Goal: Task Accomplishment & Management: Complete application form

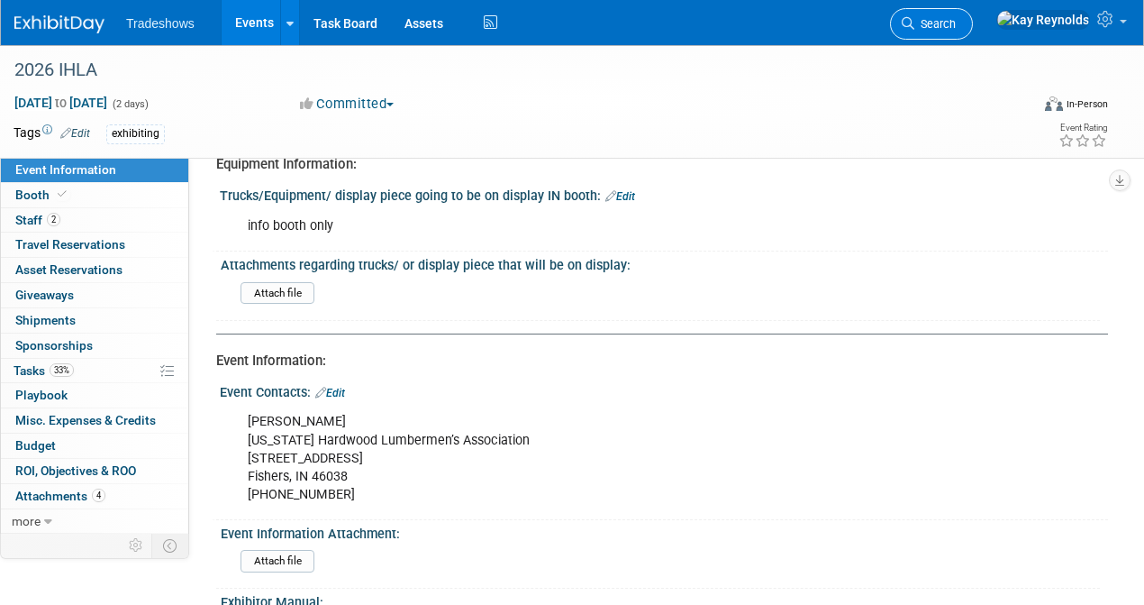
click at [956, 20] on span "Search" at bounding box center [934, 24] width 41 height 14
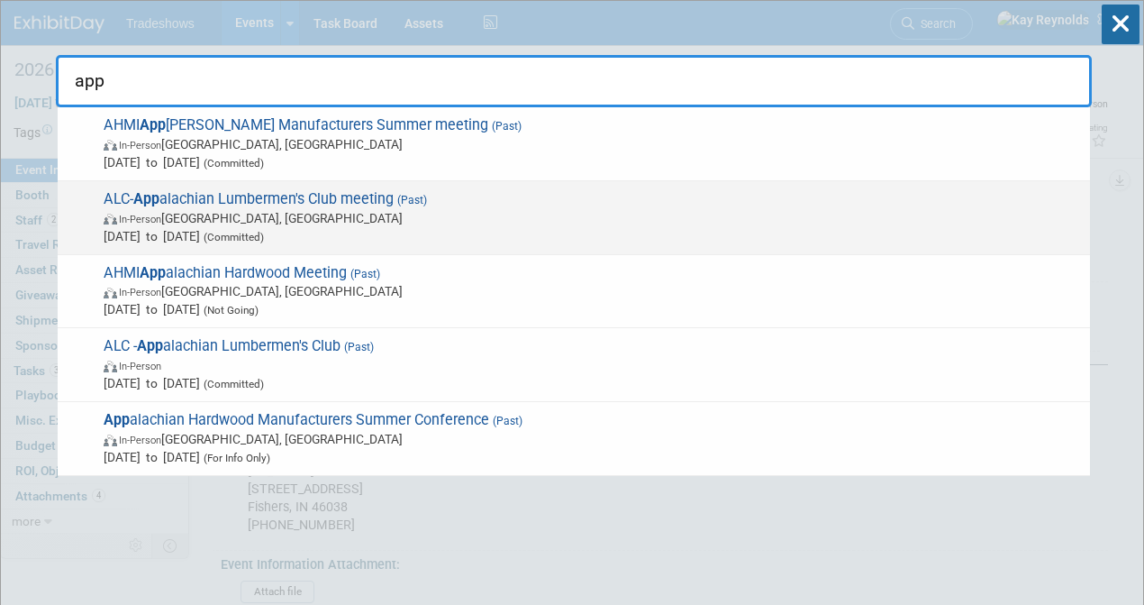
type input "app"
click at [229, 200] on span "ALC- App alachian Lumbermen's Club meeting (Past) In-Person Roanoke, VA Mar 11,…" at bounding box center [589, 217] width 983 height 55
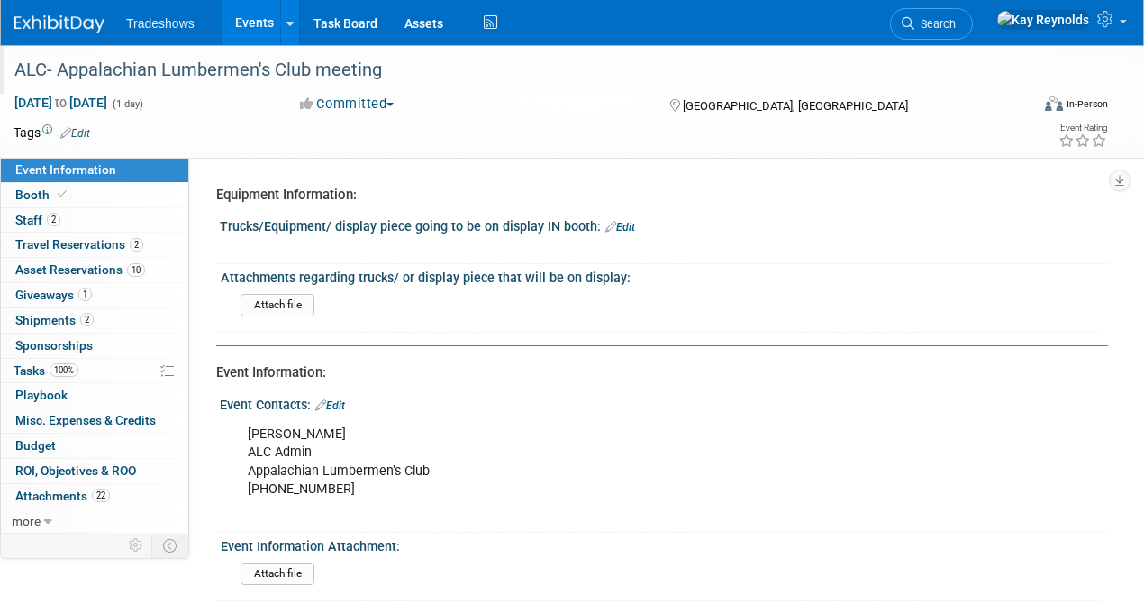
drag, startPoint x: 380, startPoint y: 68, endPoint x: 10, endPoint y: 76, distance: 370.4
click at [10, 76] on div "ALC- Appalachian Lumbermen's Club meeting" at bounding box center [511, 70] width 1006 height 32
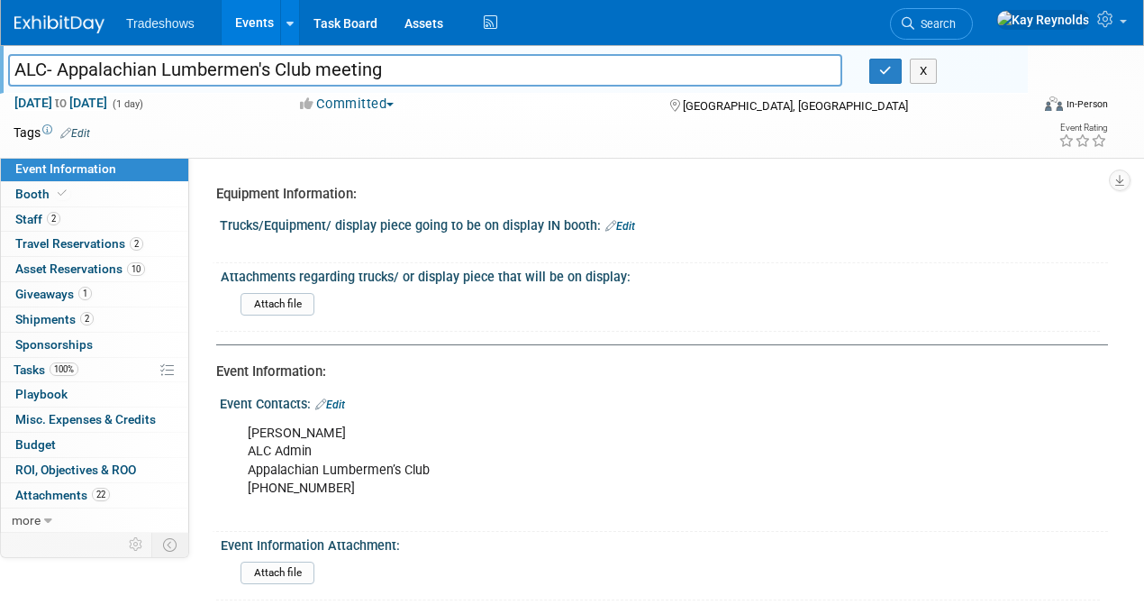
click at [150, 26] on span "Tradeshows" at bounding box center [160, 23] width 68 height 14
click at [266, 23] on link "Events" at bounding box center [255, 22] width 66 height 45
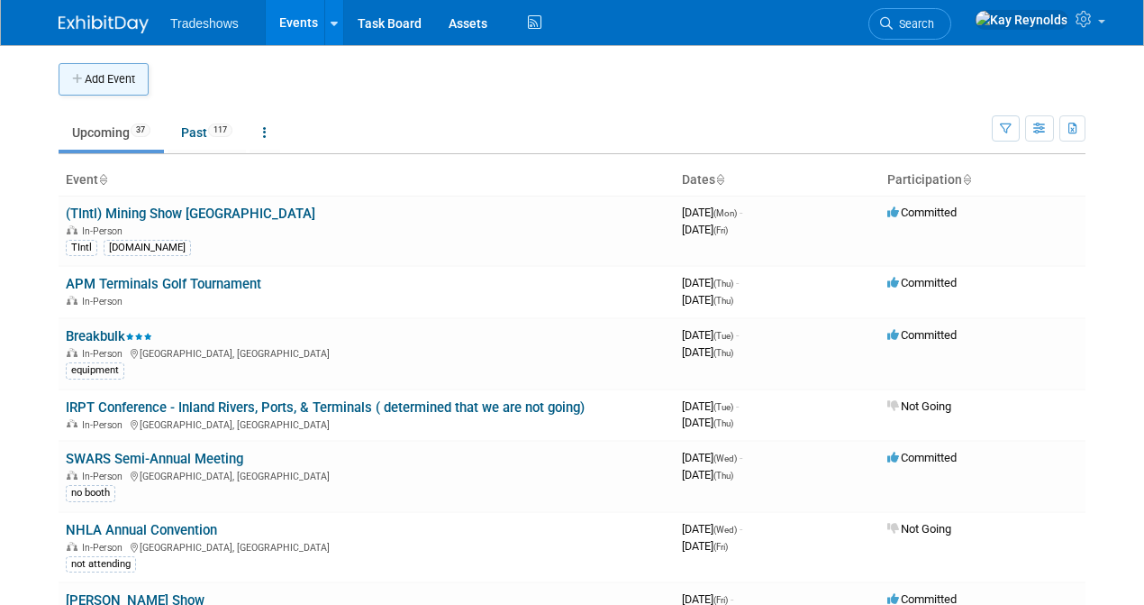
click at [101, 81] on button "Add Event" at bounding box center [104, 79] width 90 height 32
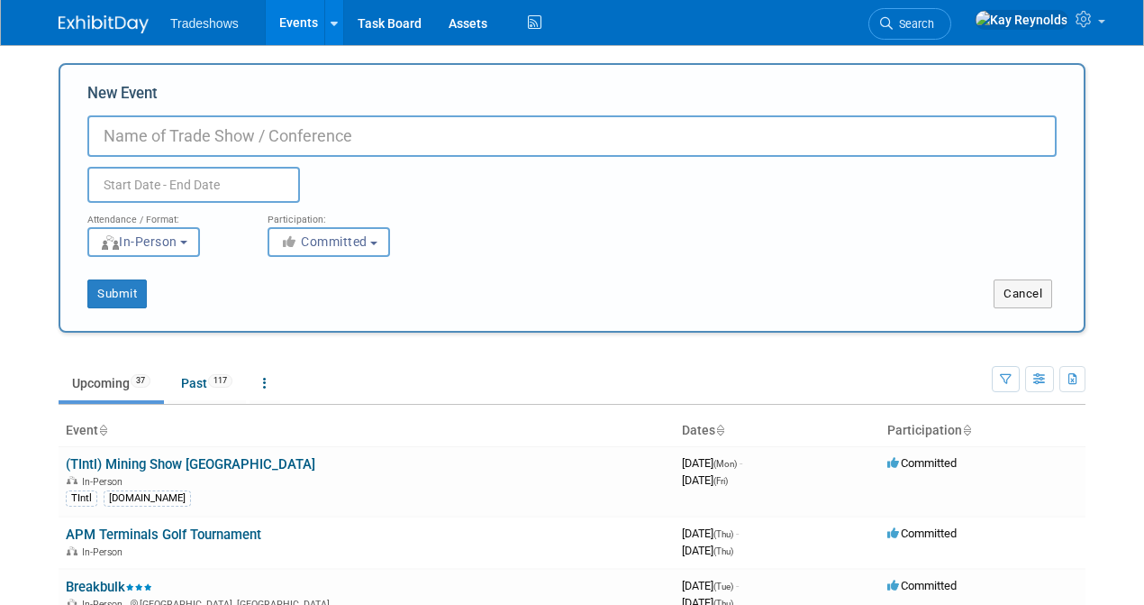
click at [132, 130] on input "New Event" at bounding box center [571, 135] width 969 height 41
paste input "T: +44 1329 825335 dahraoui@mercatormedia.com"
drag, startPoint x: 540, startPoint y: 137, endPoint x: 47, endPoint y: 137, distance: 492.8
type input "2026 ALC Appalachian Lumbermen's Club meeting"
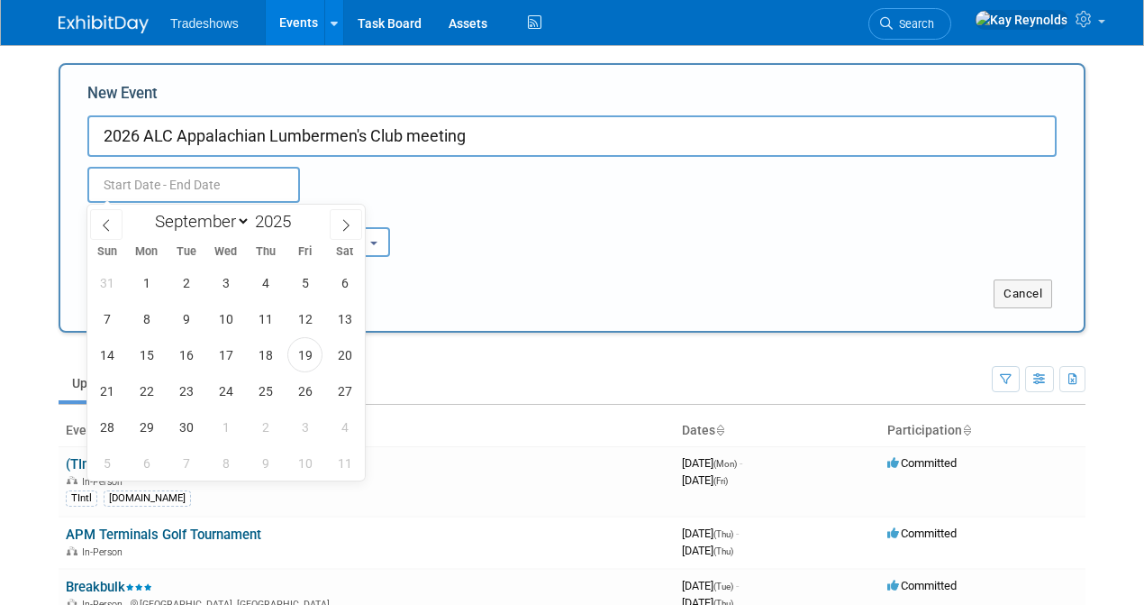
click at [141, 189] on input "text" at bounding box center [193, 185] width 213 height 36
click at [242, 223] on select "January February March April May June July August September October November De…" at bounding box center [199, 221] width 104 height 23
select select "10"
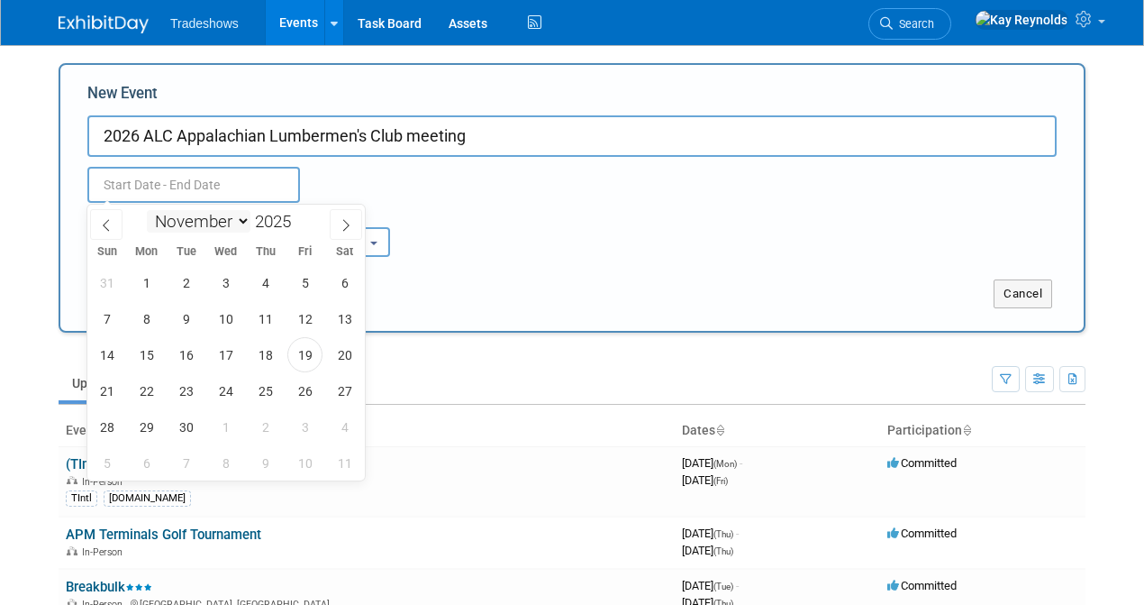
click at [147, 210] on select "January February March April May June July August September October November De…" at bounding box center [199, 221] width 104 height 23
click at [181, 350] on span "11" at bounding box center [185, 354] width 35 height 35
type input "[DATE] to [DATE]"
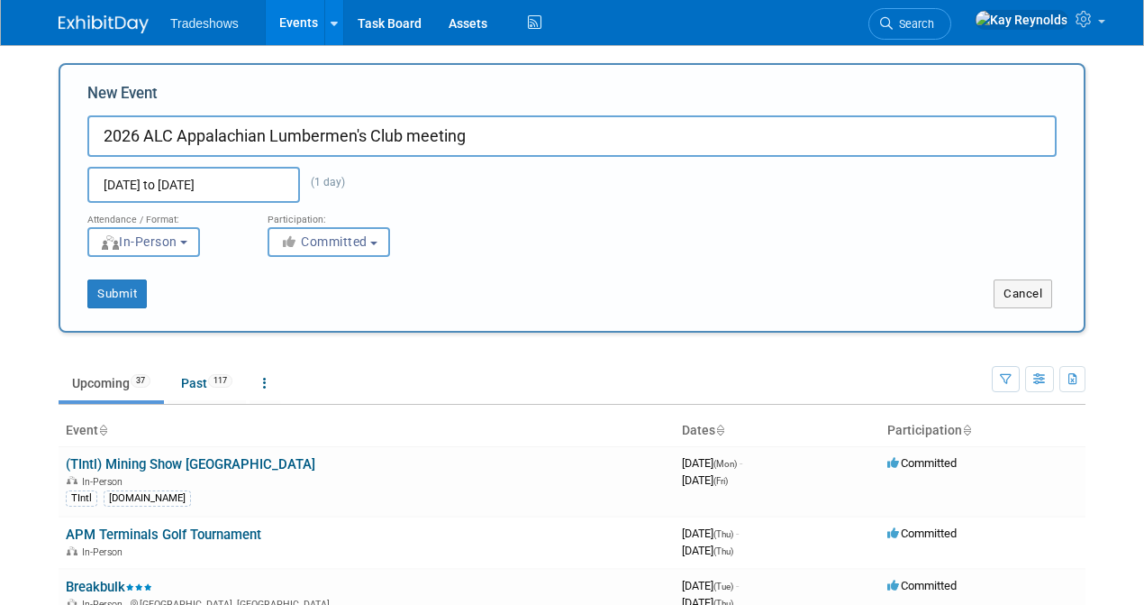
click at [604, 251] on div "Attendance / Format: <img src="https://www.exhibitday.com/Images/Format-InPerso…" at bounding box center [572, 230] width 996 height 54
click at [303, 253] on button "Committed" at bounding box center [329, 242] width 123 height 30
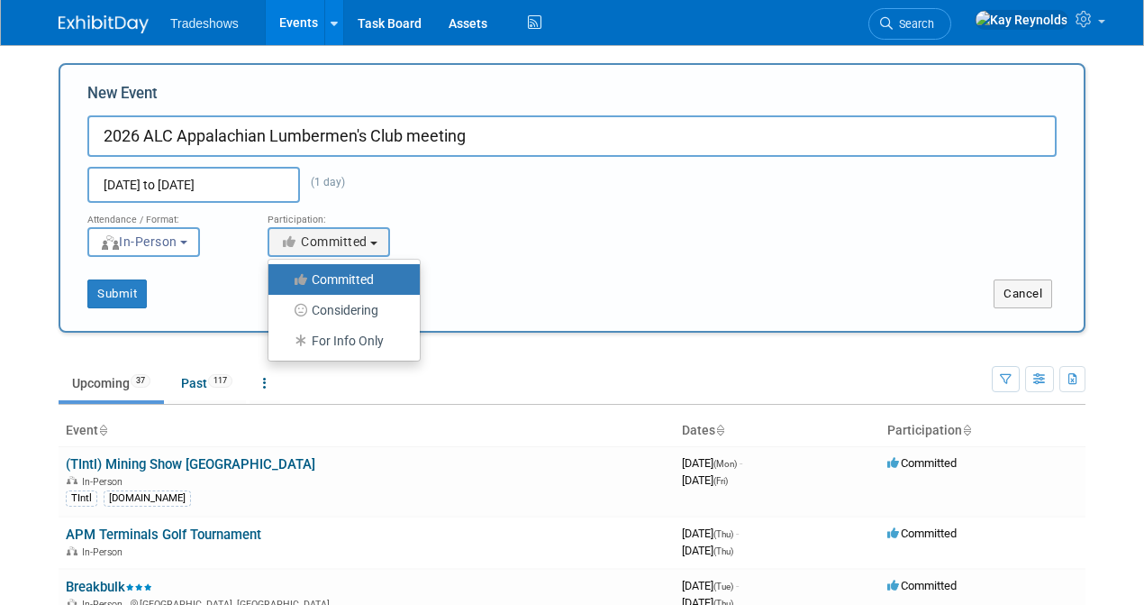
click at [315, 277] on label "Committed" at bounding box center [339, 279] width 124 height 23
click at [285, 277] on input "Committed" at bounding box center [279, 280] width 12 height 12
click at [108, 293] on button "Submit" at bounding box center [116, 293] width 59 height 29
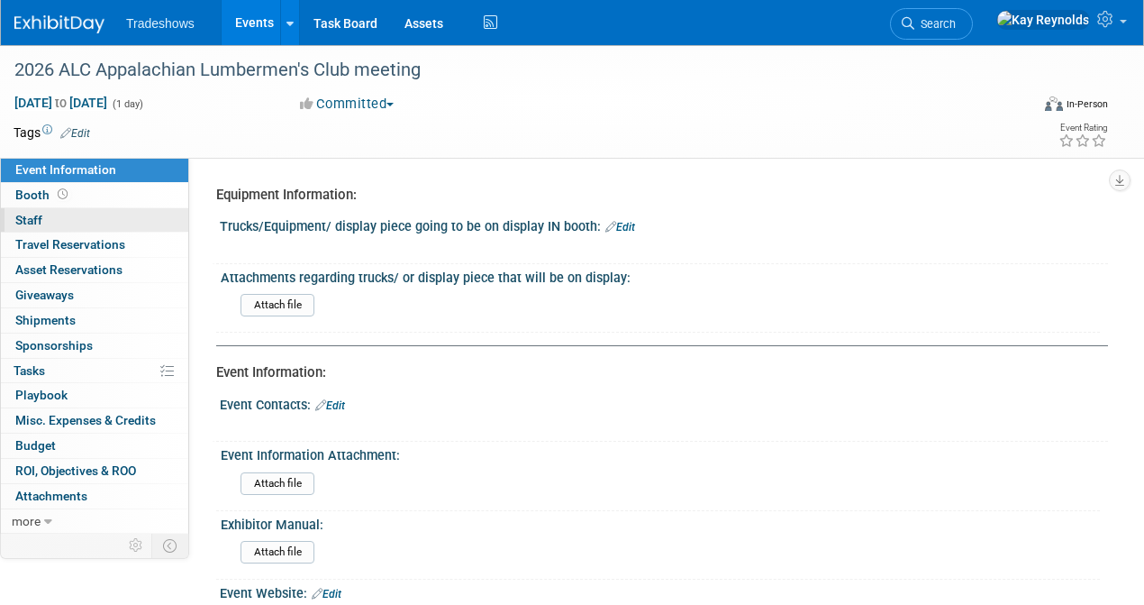
click at [119, 225] on link "0 Staff 0" at bounding box center [94, 220] width 187 height 24
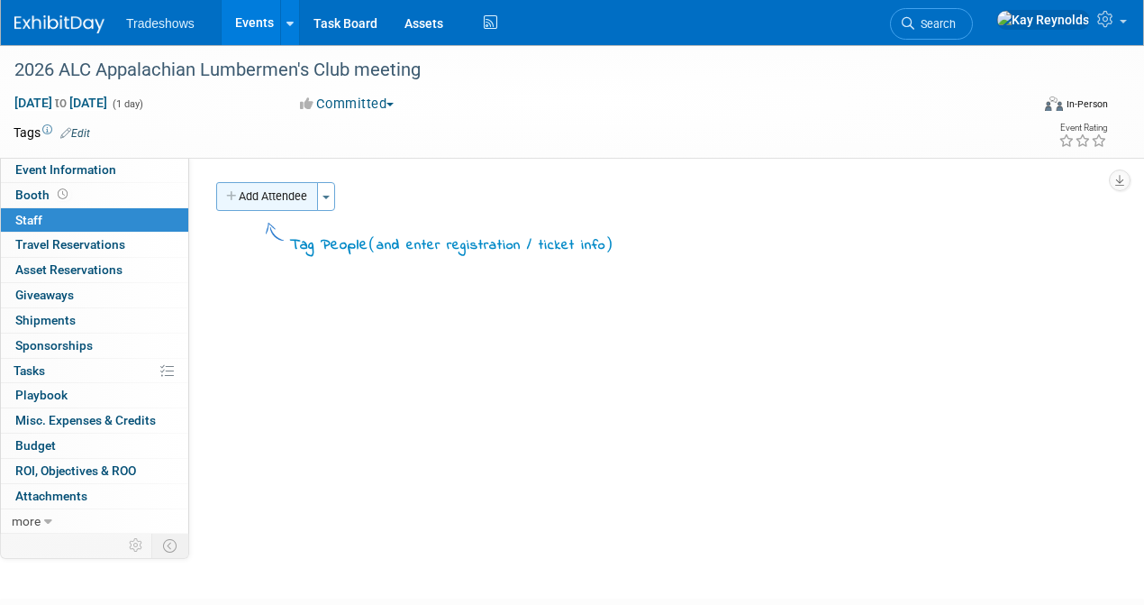
click at [258, 202] on button "Add Attendee" at bounding box center [267, 196] width 102 height 29
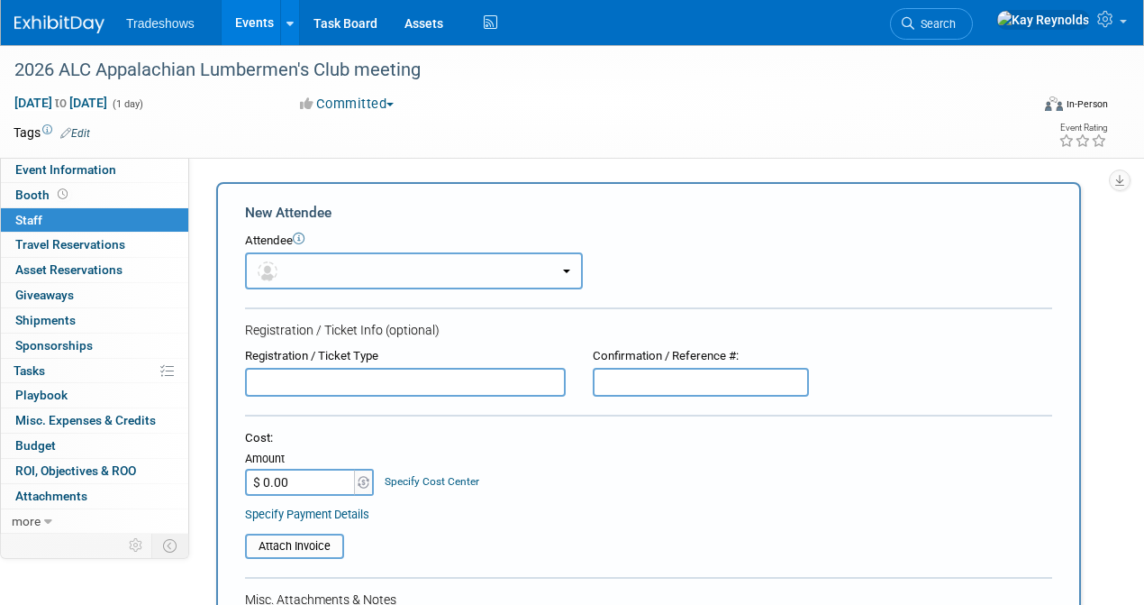
click at [311, 261] on button "button" at bounding box center [414, 270] width 338 height 37
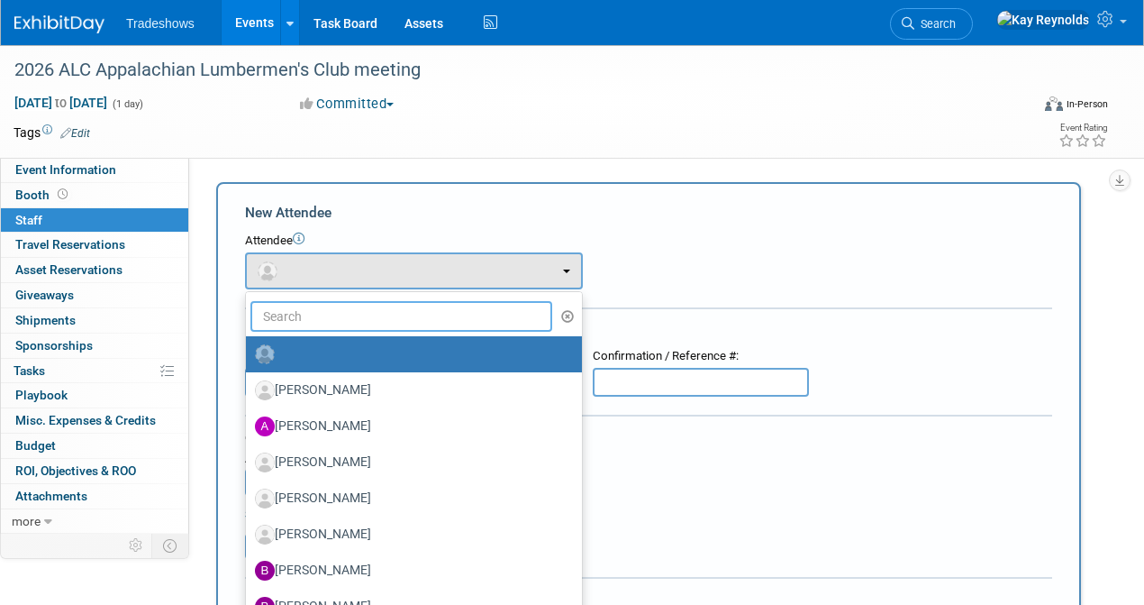
click at [309, 317] on input "text" at bounding box center [401, 316] width 302 height 31
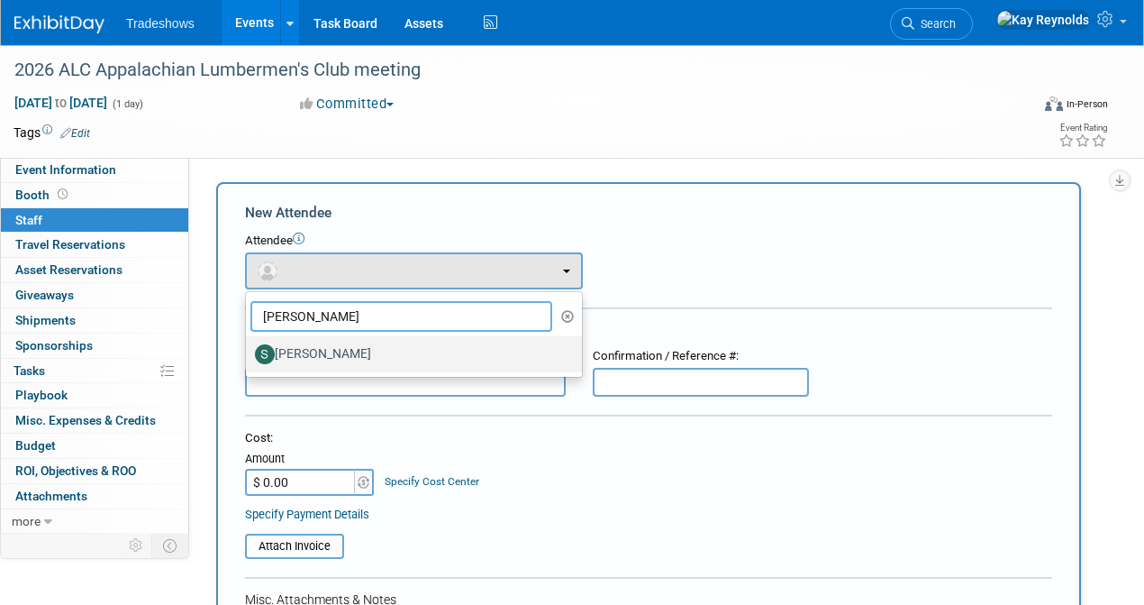
type input "stuart"
click at [311, 348] on label "[PERSON_NAME]" at bounding box center [409, 354] width 309 height 29
click at [249, 348] on input "[PERSON_NAME]" at bounding box center [243, 352] width 12 height 12
select select "faea66d6-902d-4db1-ab0f-6b3149264df1"
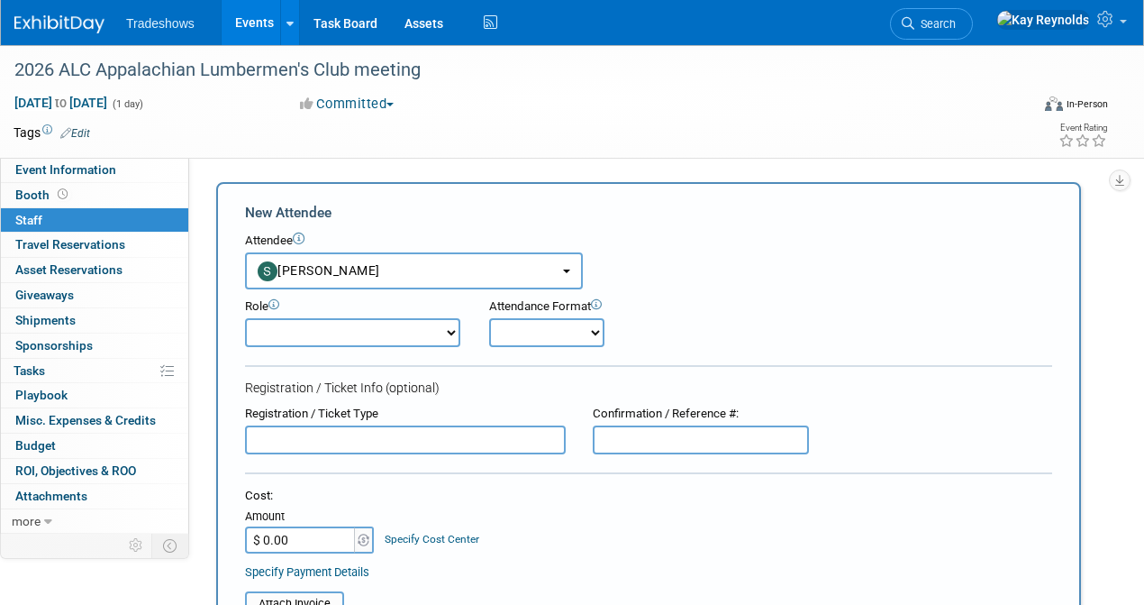
click at [279, 321] on select "CVS Representative Dealer Demonstrator Host Planner Presenter Sales Representat…" at bounding box center [352, 332] width 215 height 29
click at [270, 325] on select "CVS Representative Dealer Demonstrator Host Planner Presenter Sales Representat…" at bounding box center [352, 332] width 215 height 29
click at [279, 440] on input "text" at bounding box center [405, 439] width 321 height 29
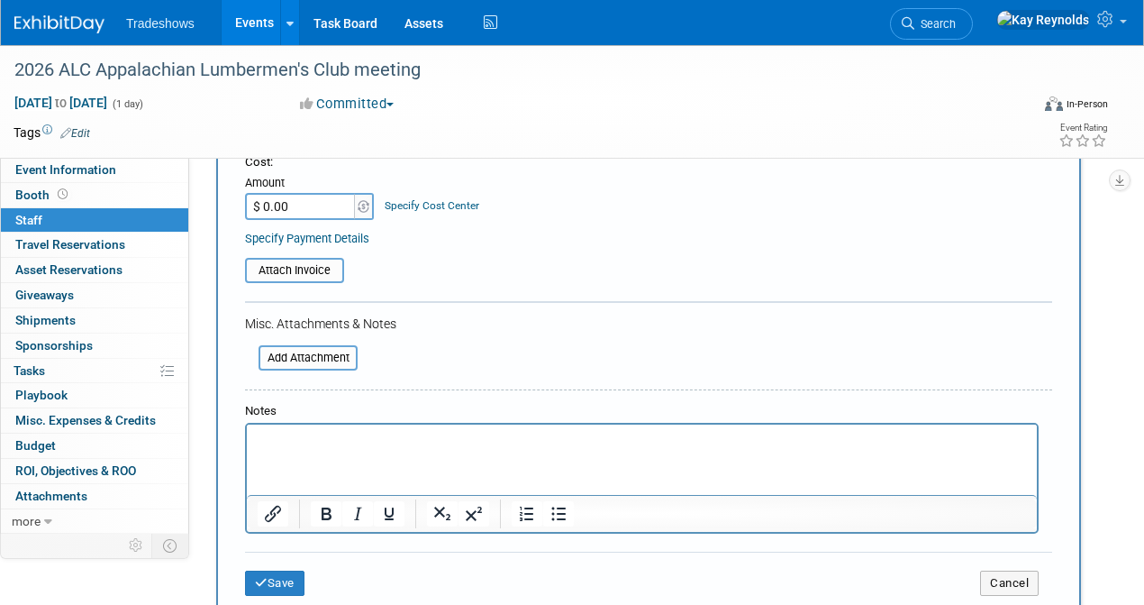
scroll to position [480, 0]
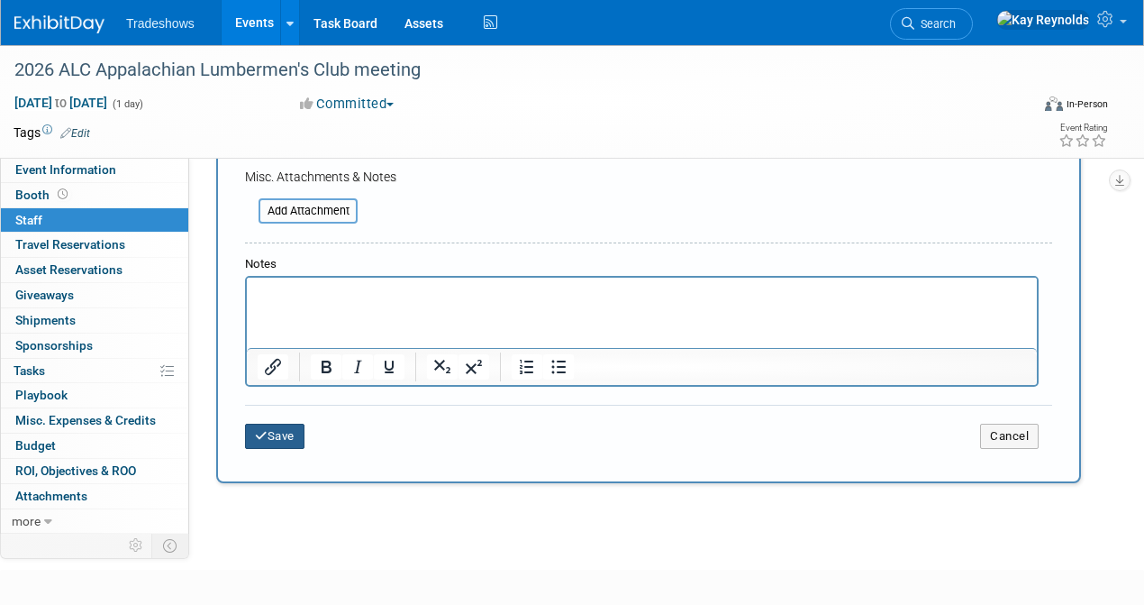
type input "pending info on golf/ lunch"
click at [269, 441] on button "Save" at bounding box center [274, 435] width 59 height 25
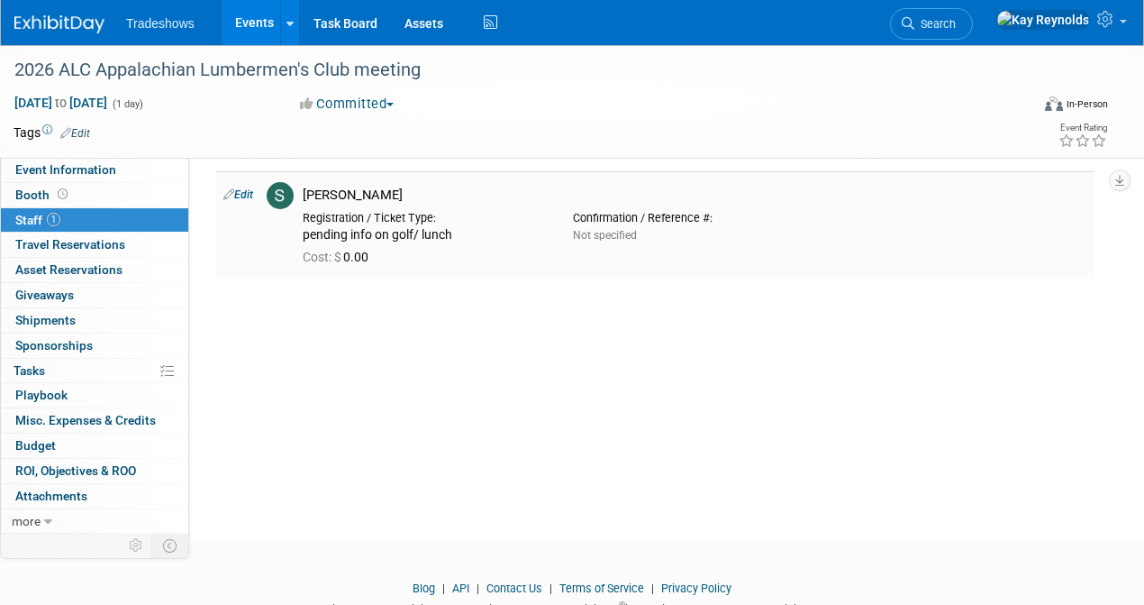
scroll to position [0, 0]
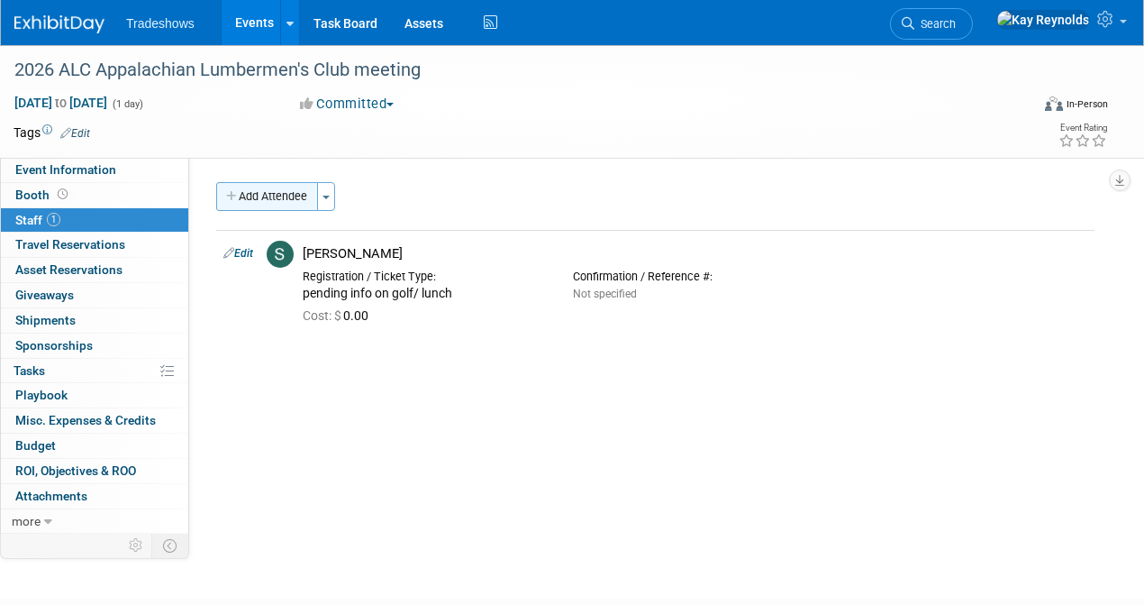
click at [259, 196] on button "Add Attendee" at bounding box center [267, 196] width 102 height 29
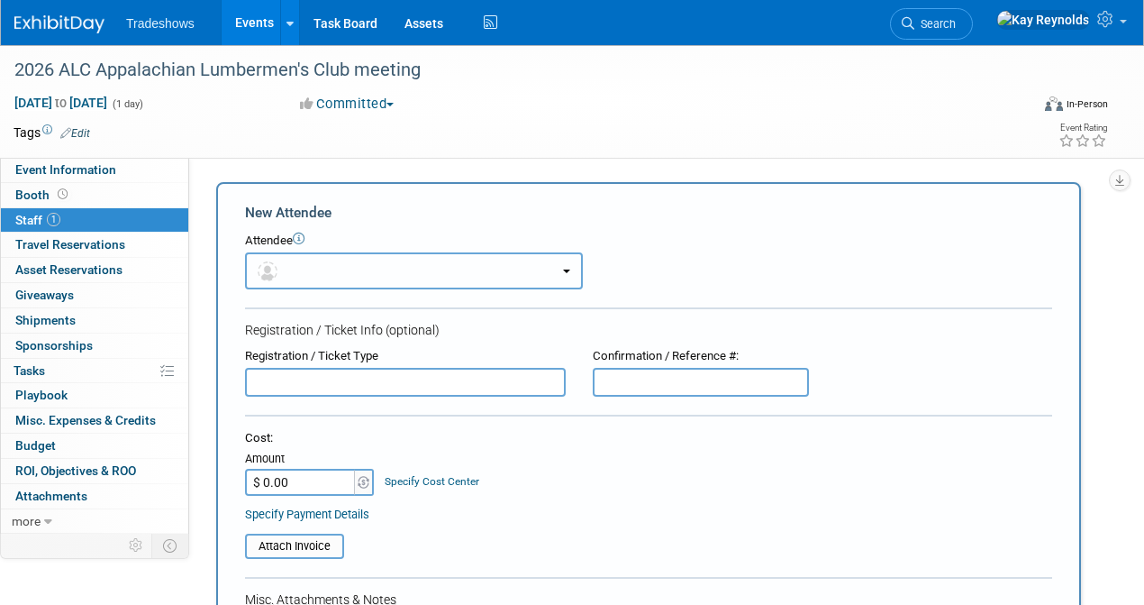
click at [289, 268] on button "button" at bounding box center [414, 270] width 338 height 37
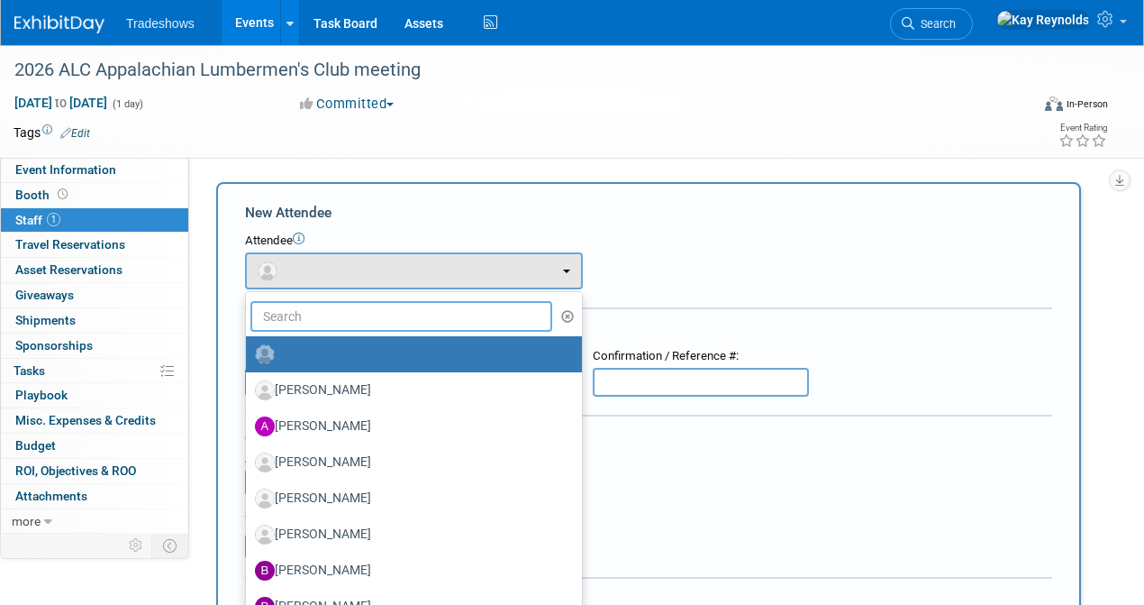
click at [263, 319] on input "text" at bounding box center [401, 316] width 302 height 31
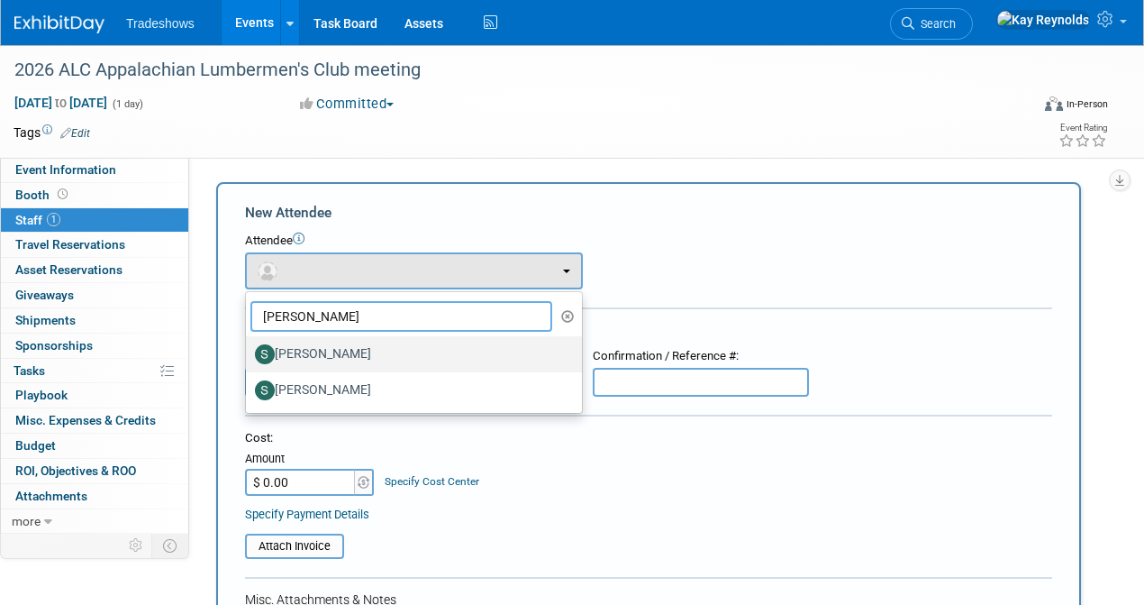
type input "Scott"
click at [278, 352] on label "[PERSON_NAME]" at bounding box center [409, 354] width 309 height 29
click at [249, 352] on input "[PERSON_NAME]" at bounding box center [243, 352] width 12 height 12
select select "60dc3eef-2f52-43cf-bdb1-1ed6873d499b"
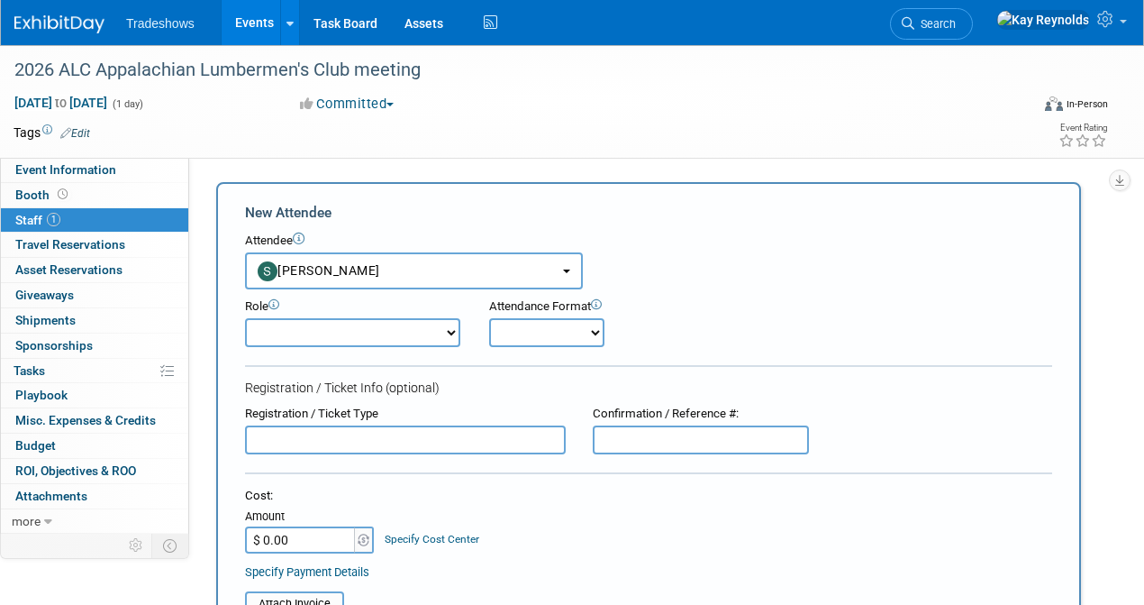
click at [279, 443] on input "text" at bounding box center [405, 439] width 321 height 29
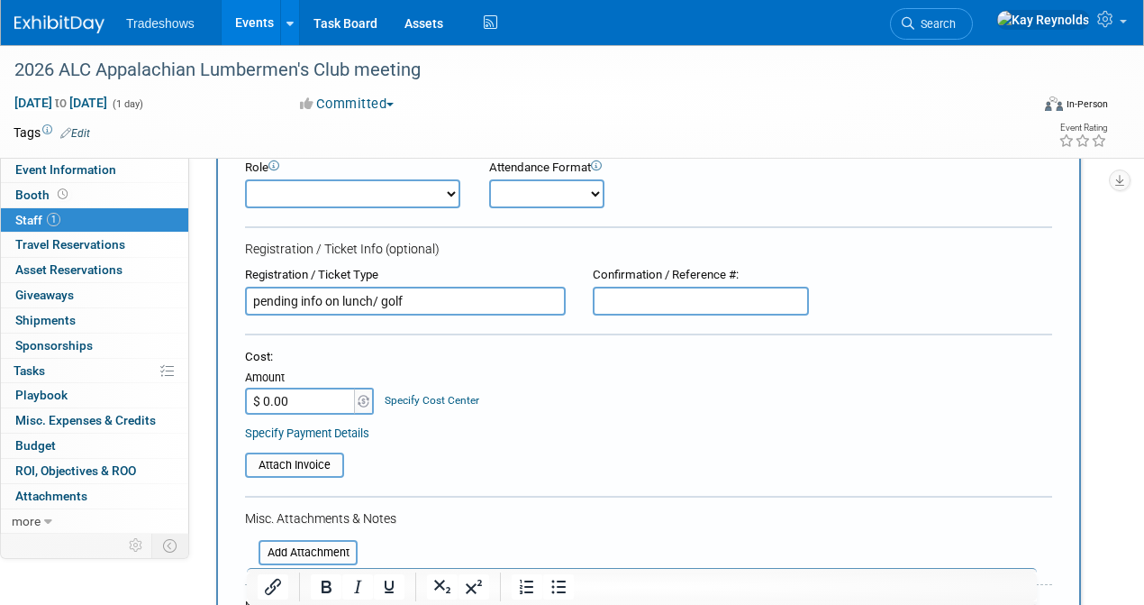
scroll to position [240, 0]
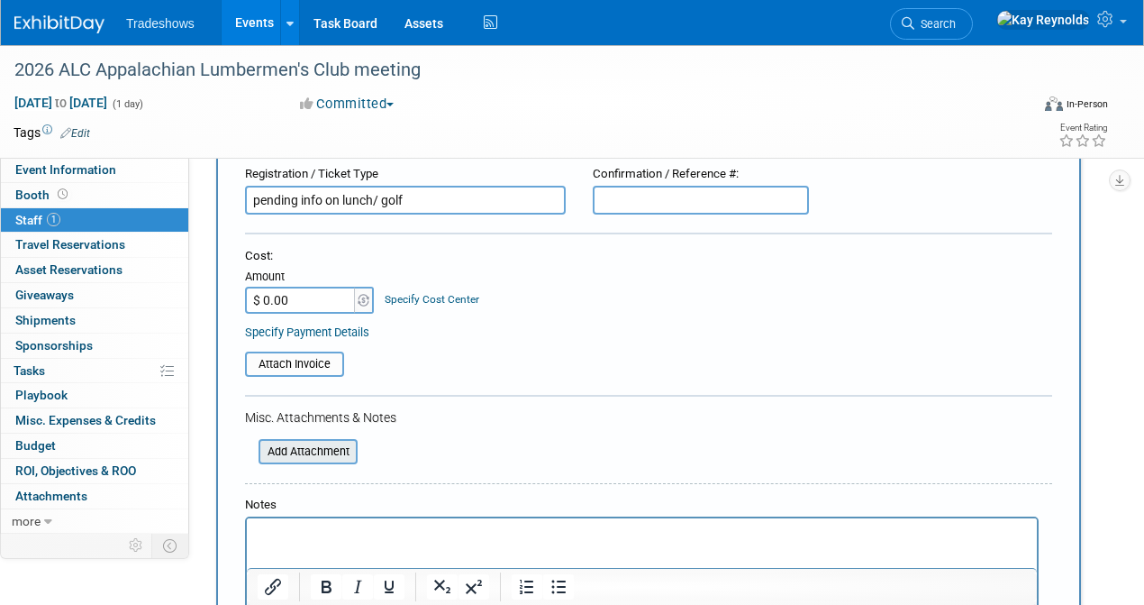
type input "pending info on lunch/ golf"
drag, startPoint x: 285, startPoint y: 452, endPoint x: 287, endPoint y: 465, distance: 12.9
click at [287, 465] on form "New Attendee Attendee <img src="https://www.exhibitday.com/Images/Unassigned-Us…" at bounding box center [648, 333] width 807 height 740
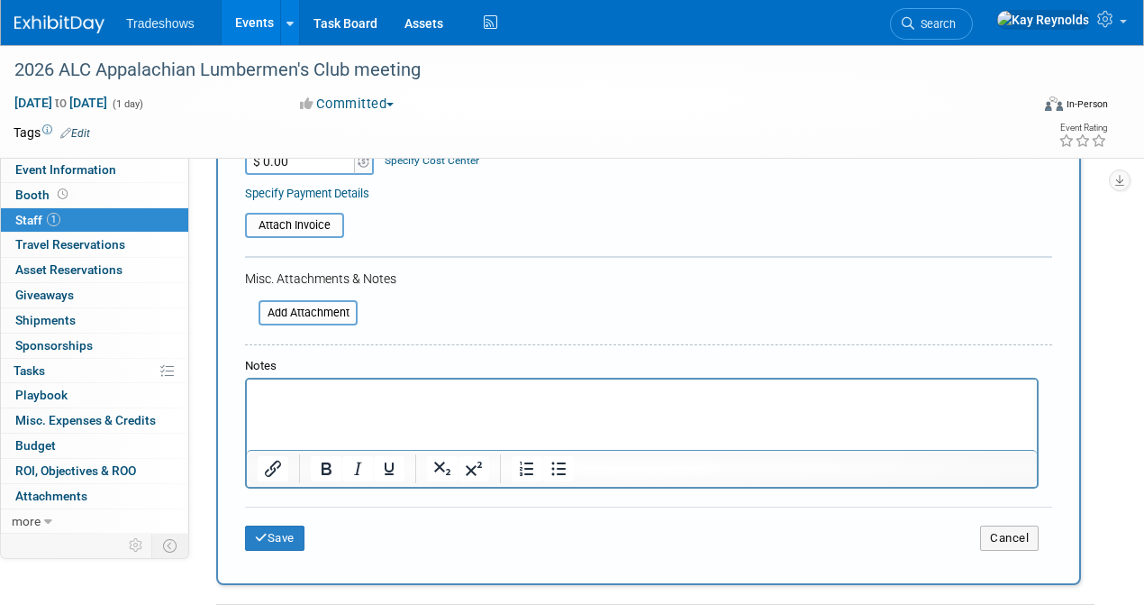
scroll to position [541, 0]
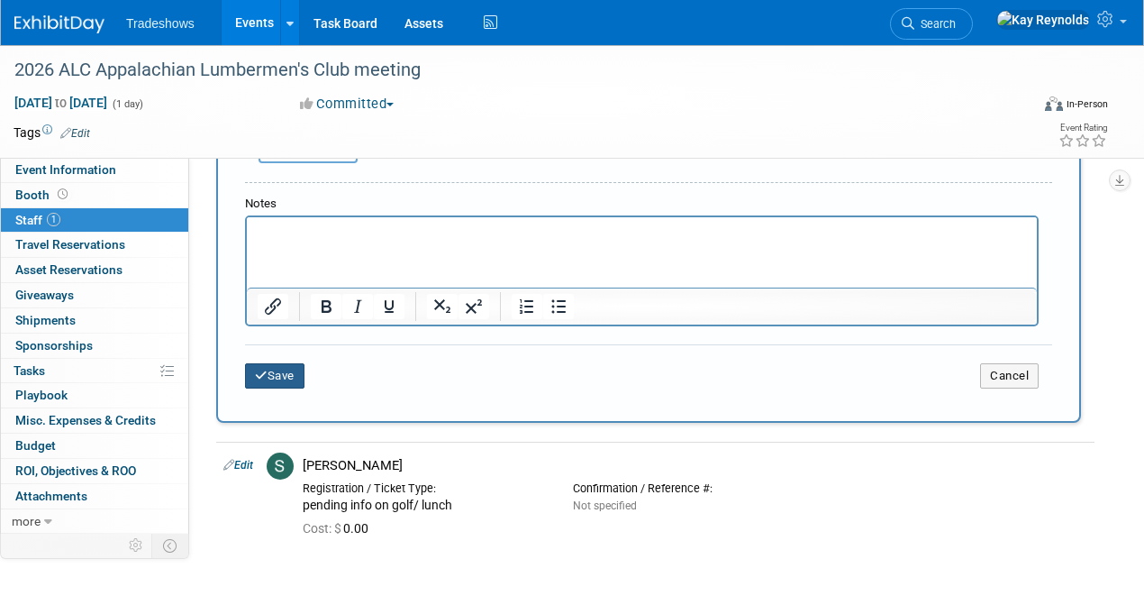
click at [275, 371] on button "Save" at bounding box center [274, 375] width 59 height 25
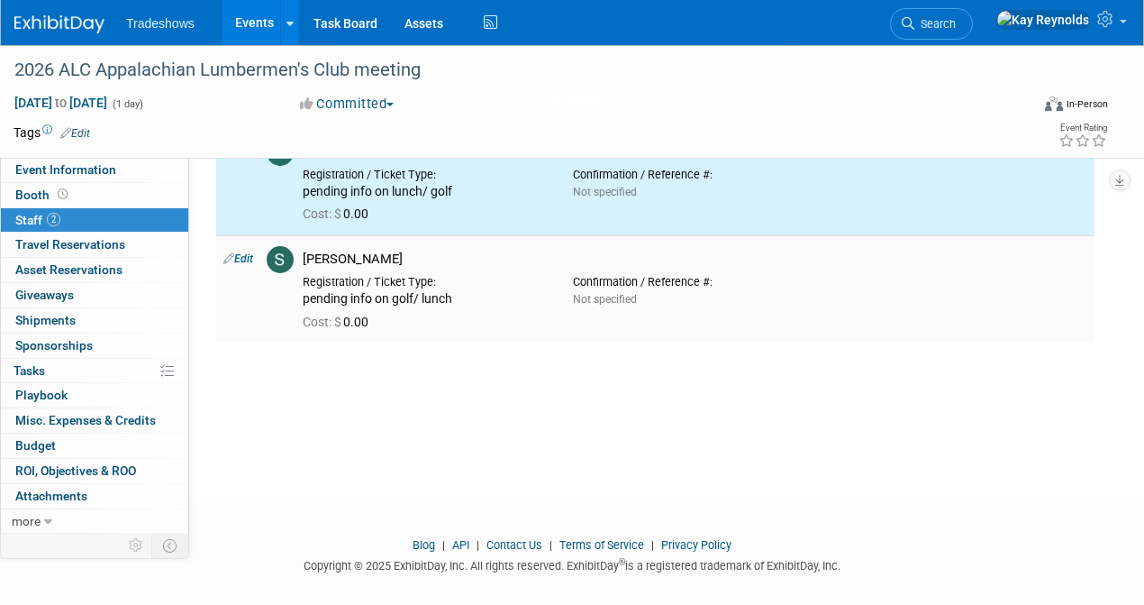
scroll to position [0, 0]
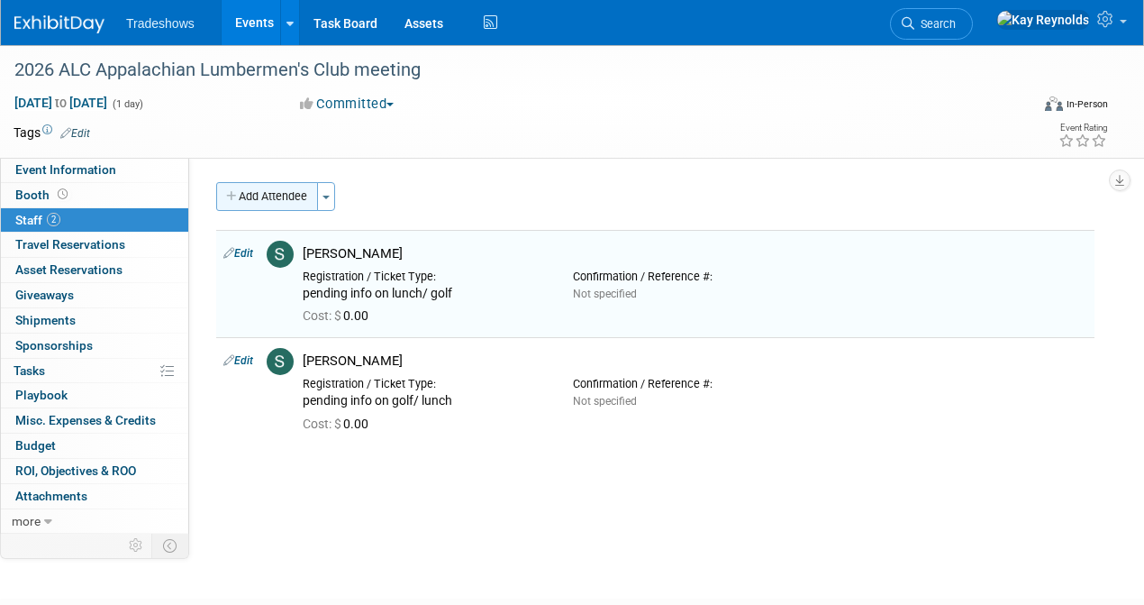
click at [243, 200] on button "Add Attendee" at bounding box center [267, 196] width 102 height 29
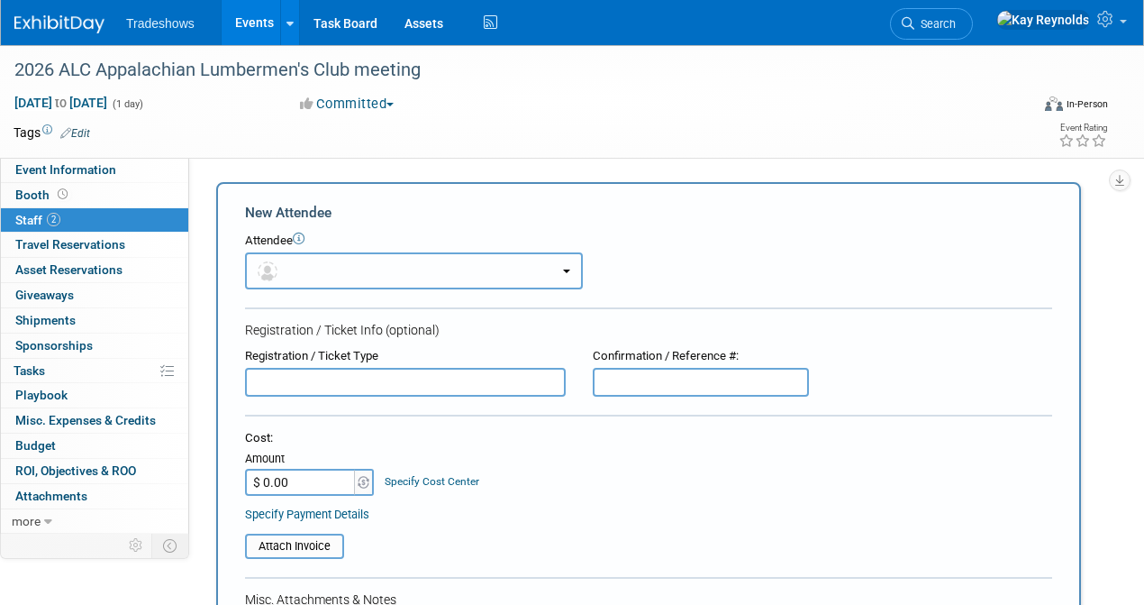
click at [288, 274] on button "button" at bounding box center [414, 270] width 338 height 37
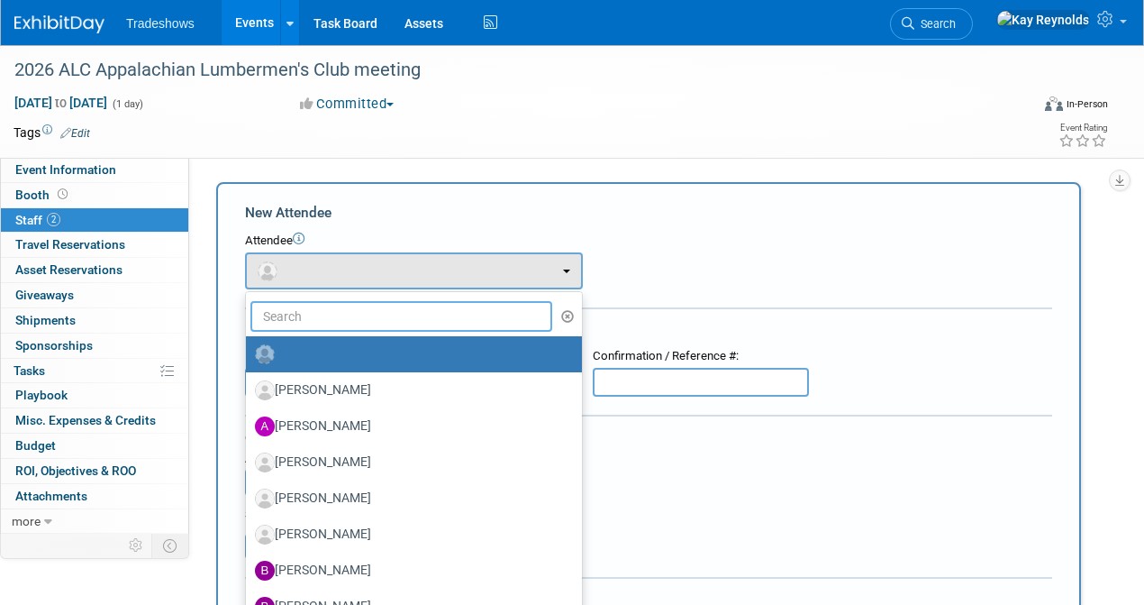
click at [297, 323] on input "text" at bounding box center [401, 316] width 302 height 31
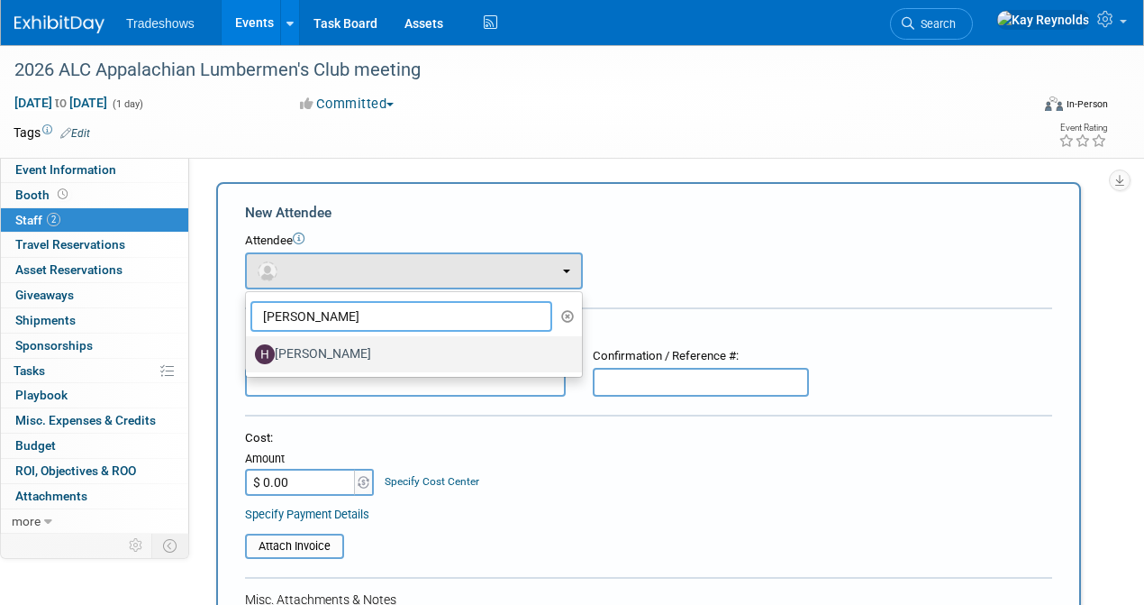
type input "Hunt"
click at [298, 359] on label "[PERSON_NAME]" at bounding box center [409, 354] width 309 height 29
click at [249, 358] on input "[PERSON_NAME]" at bounding box center [243, 352] width 12 height 12
select select "86d6f01a-42e1-45c4-b7cd-65952d08b5ae"
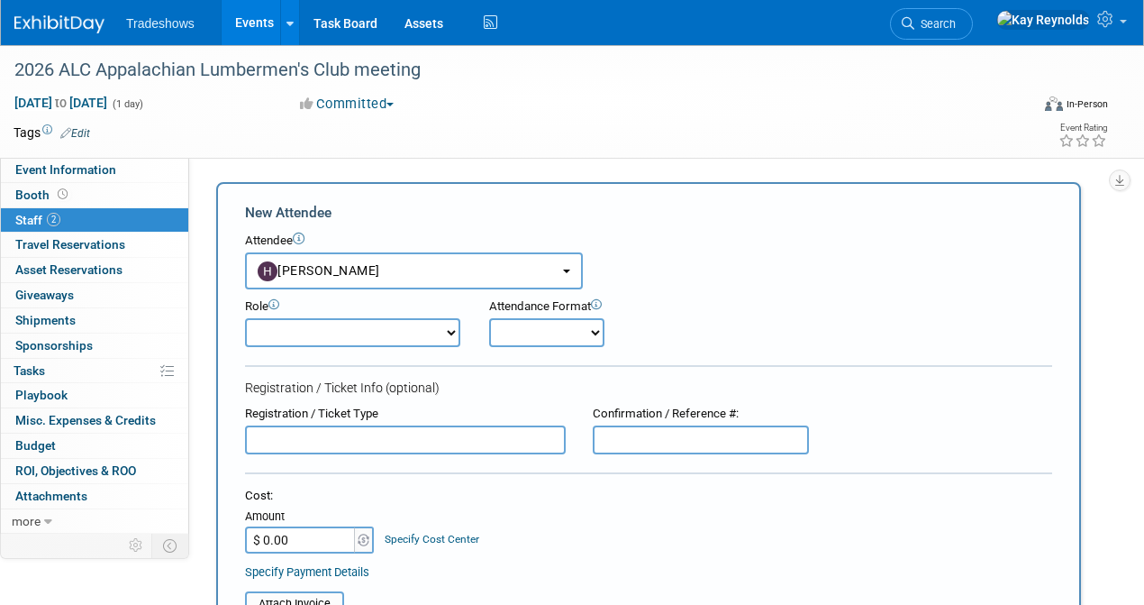
click at [287, 434] on input "text" at bounding box center [405, 439] width 321 height 29
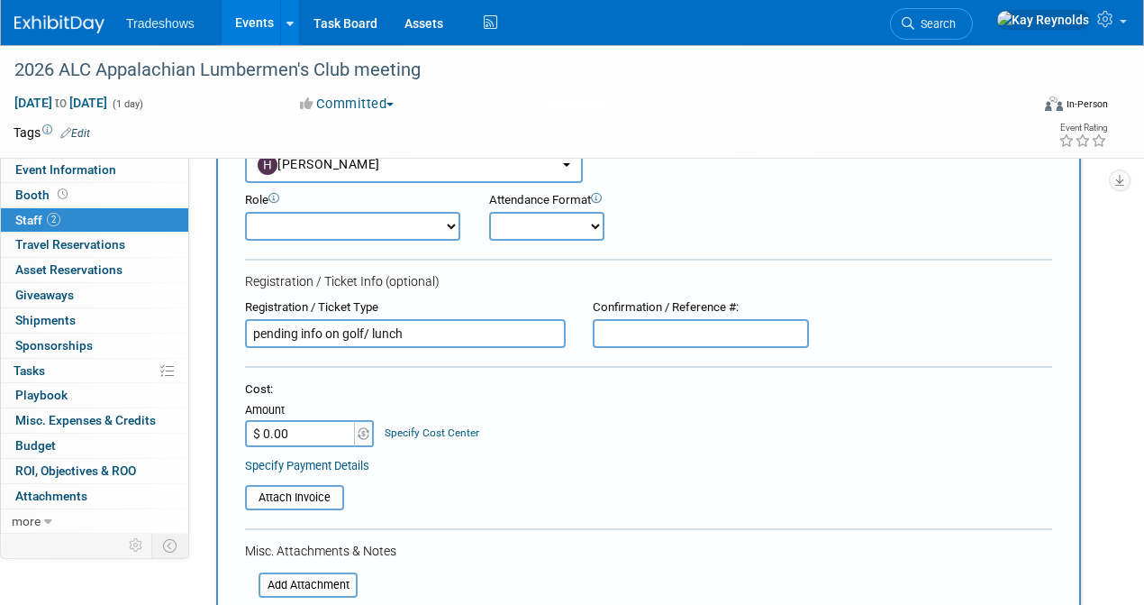
scroll to position [300, 0]
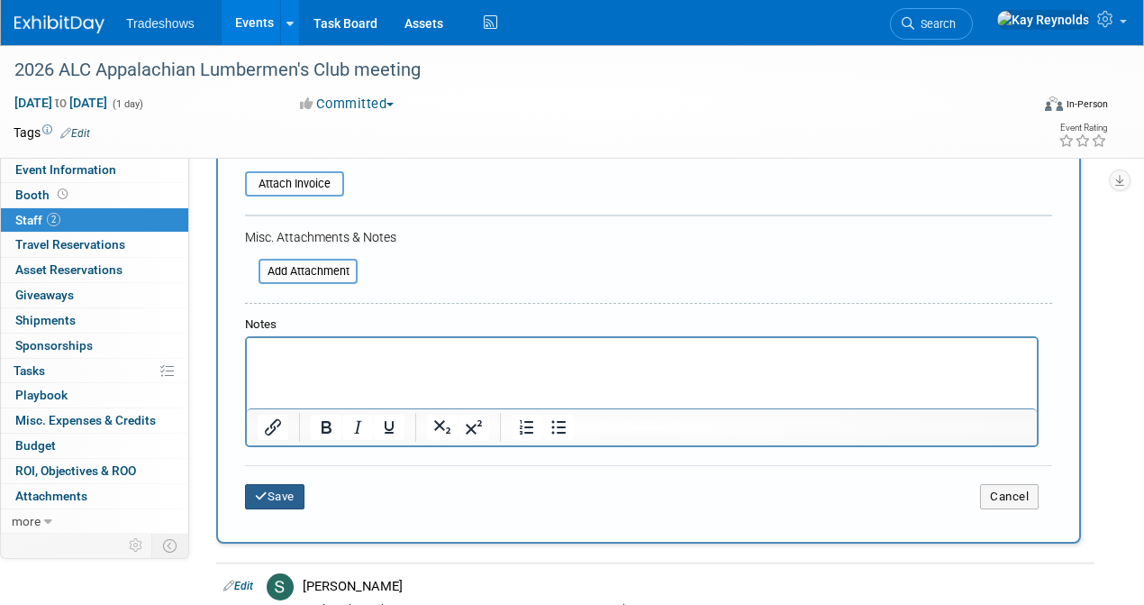
type input "pending info on golf/ lunch"
click at [268, 499] on button "Save" at bounding box center [274, 496] width 59 height 25
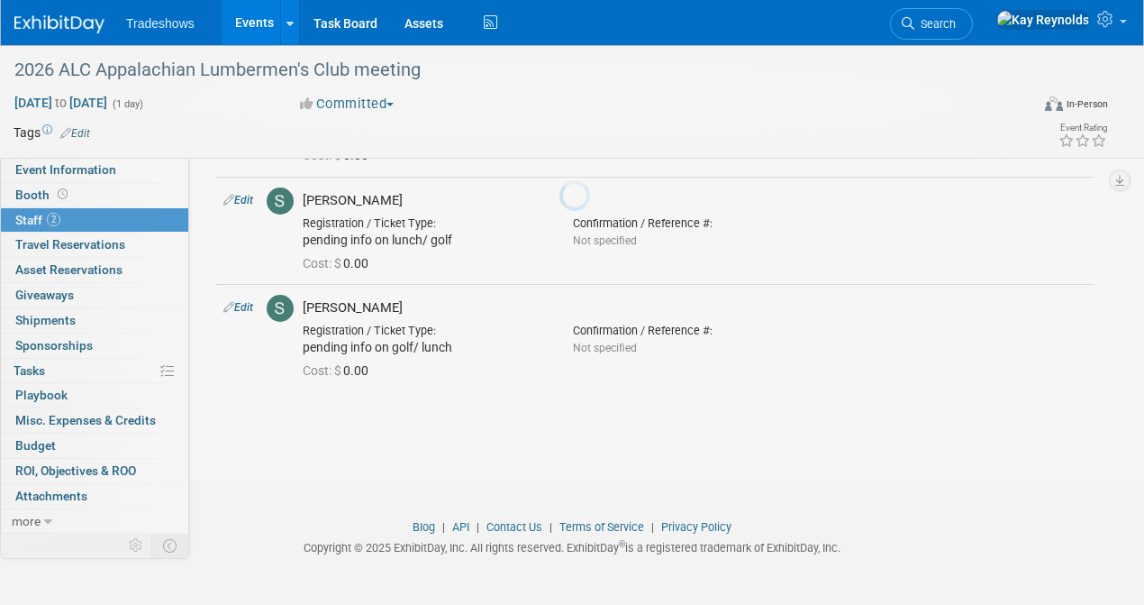
scroll to position [159, 0]
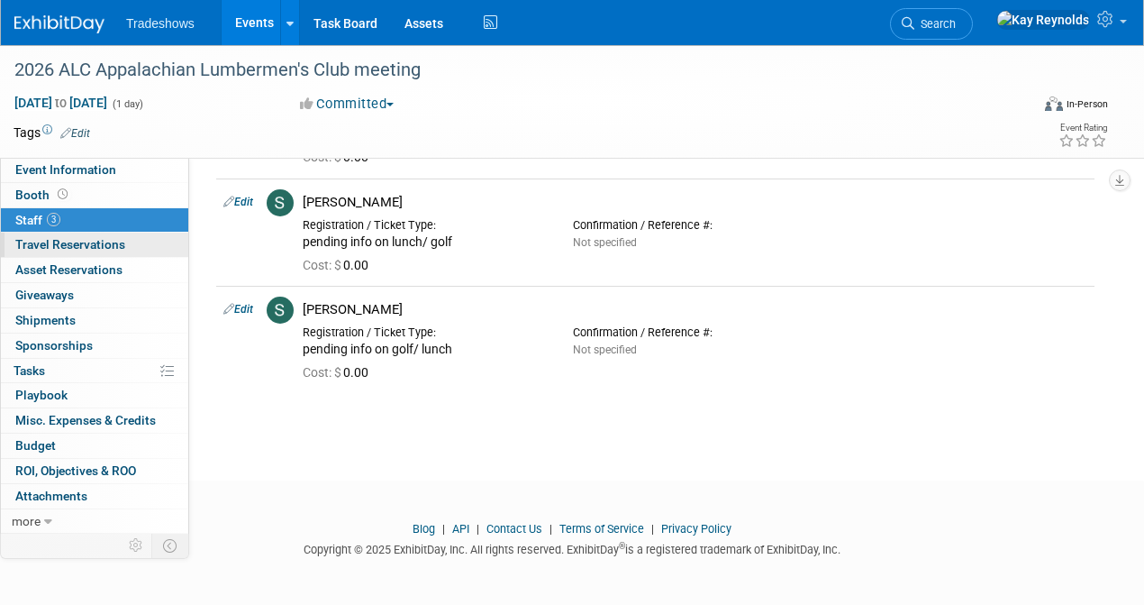
click at [59, 244] on span "Travel Reservations 0" at bounding box center [70, 244] width 110 height 14
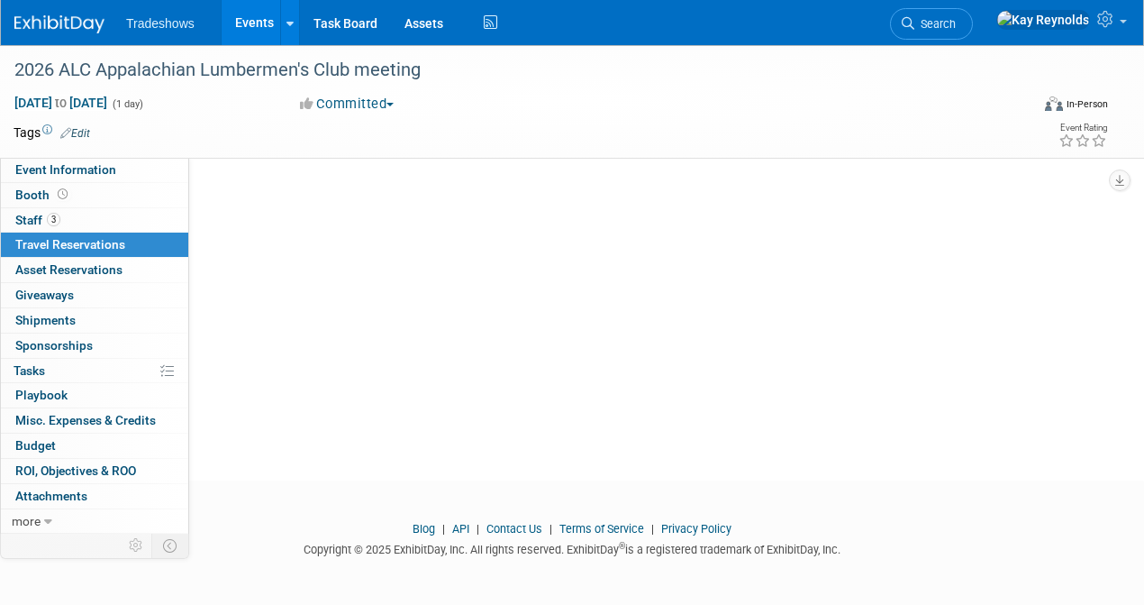
scroll to position [0, 0]
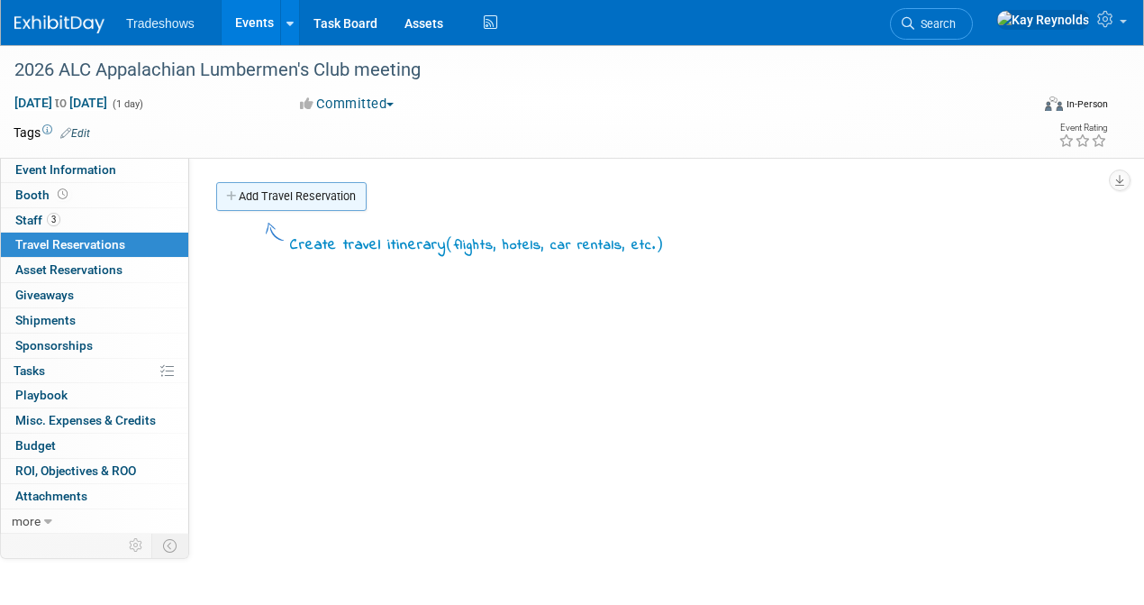
click at [293, 196] on link "Add Travel Reservation" at bounding box center [291, 196] width 150 height 29
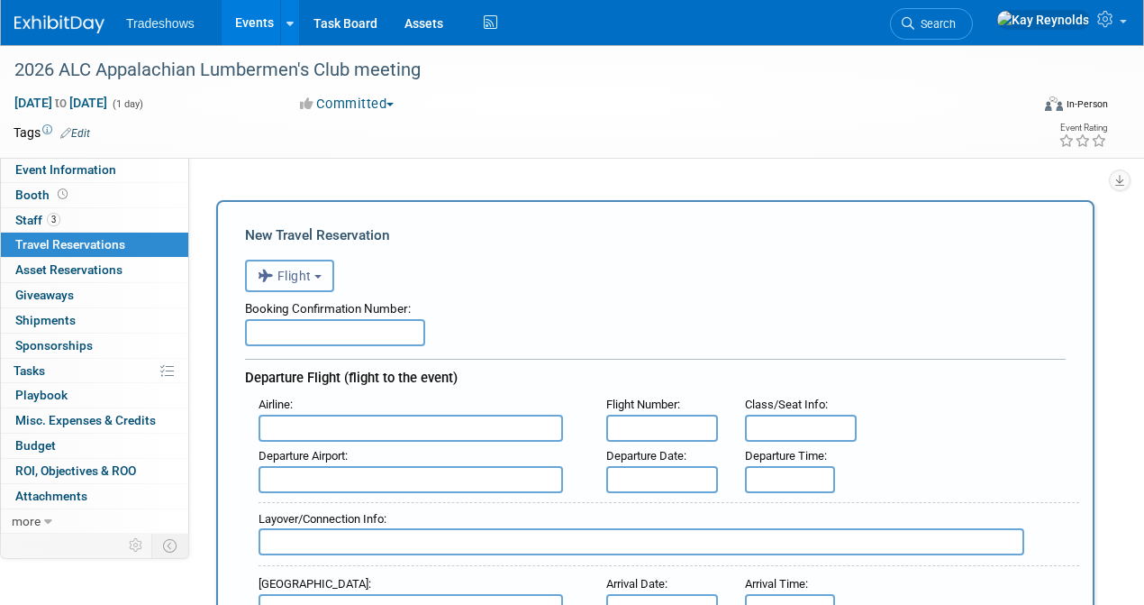
click at [300, 279] on span "Flight" at bounding box center [285, 275] width 54 height 14
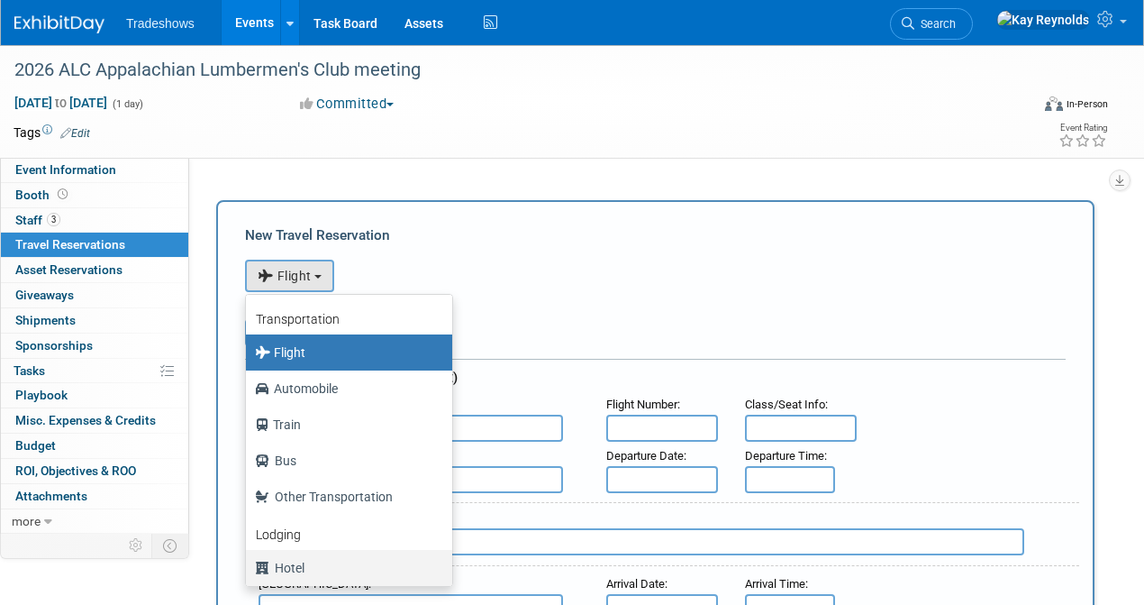
click at [300, 568] on label "Hotel" at bounding box center [344, 567] width 179 height 29
click at [249, 568] on input "Hotel" at bounding box center [243, 565] width 12 height 12
select select "6"
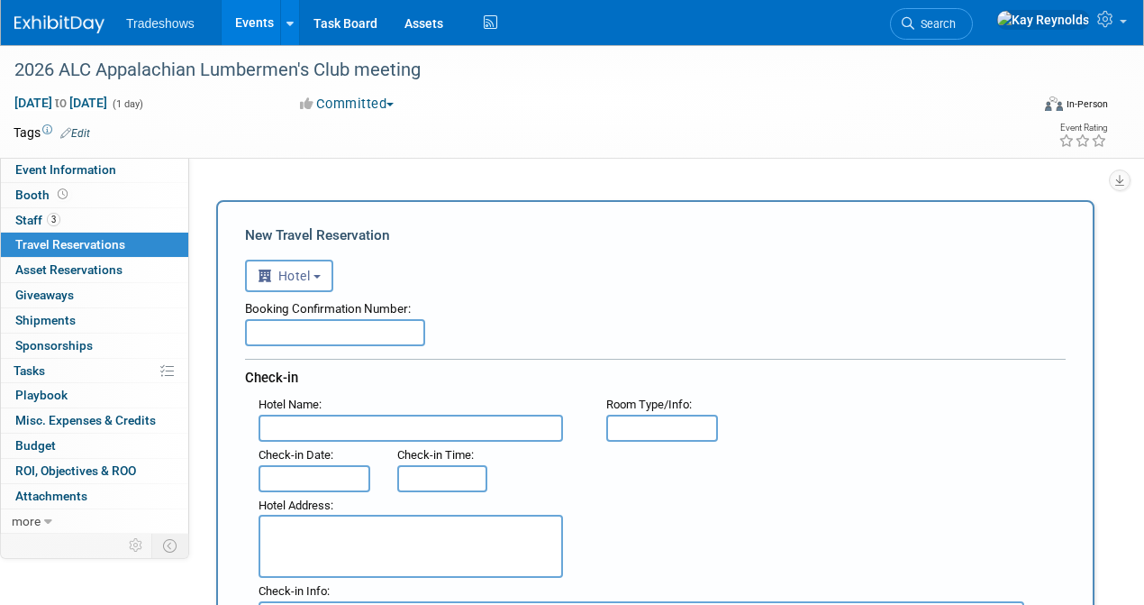
click at [297, 428] on input "text" at bounding box center [411, 427] width 305 height 27
click at [288, 426] on input "text" at bounding box center [411, 427] width 305 height 27
type input "Carnegie Hotel"
click at [282, 525] on textarea at bounding box center [411, 545] width 305 height 63
type textarea "1216 W State of Franklin Road Johnson City, TN 37604"
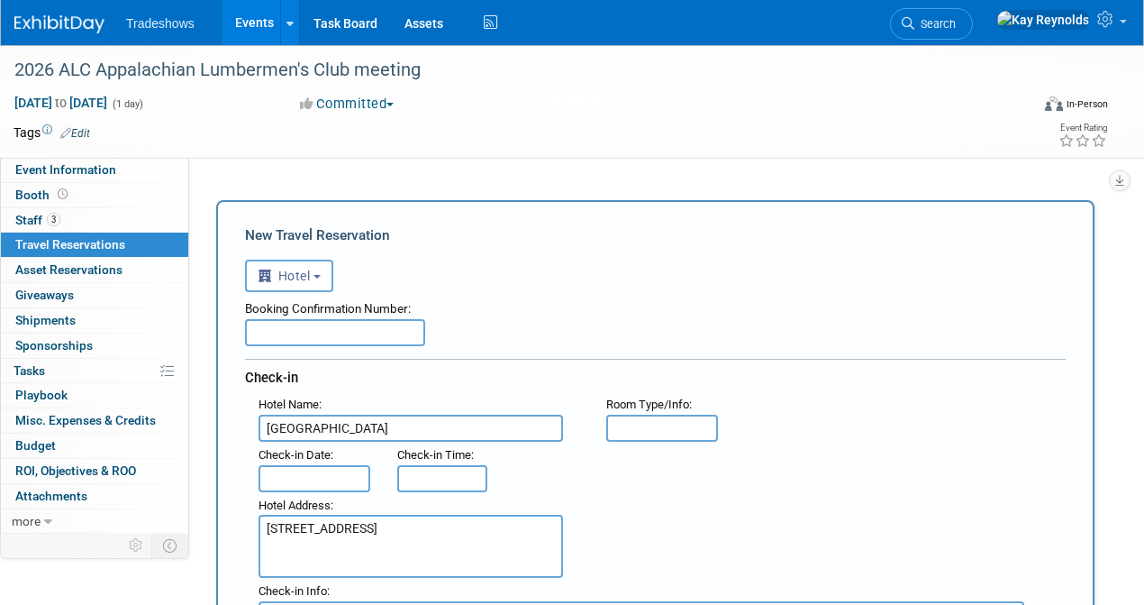
click at [265, 332] on input "text" at bounding box center [335, 332] width 180 height 27
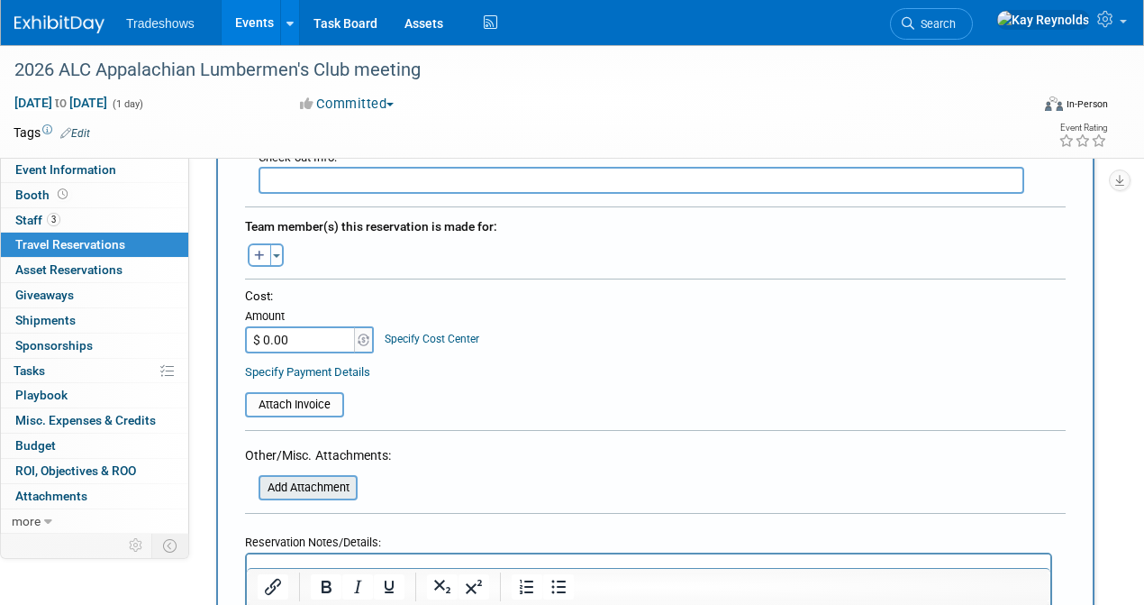
scroll to position [600, 0]
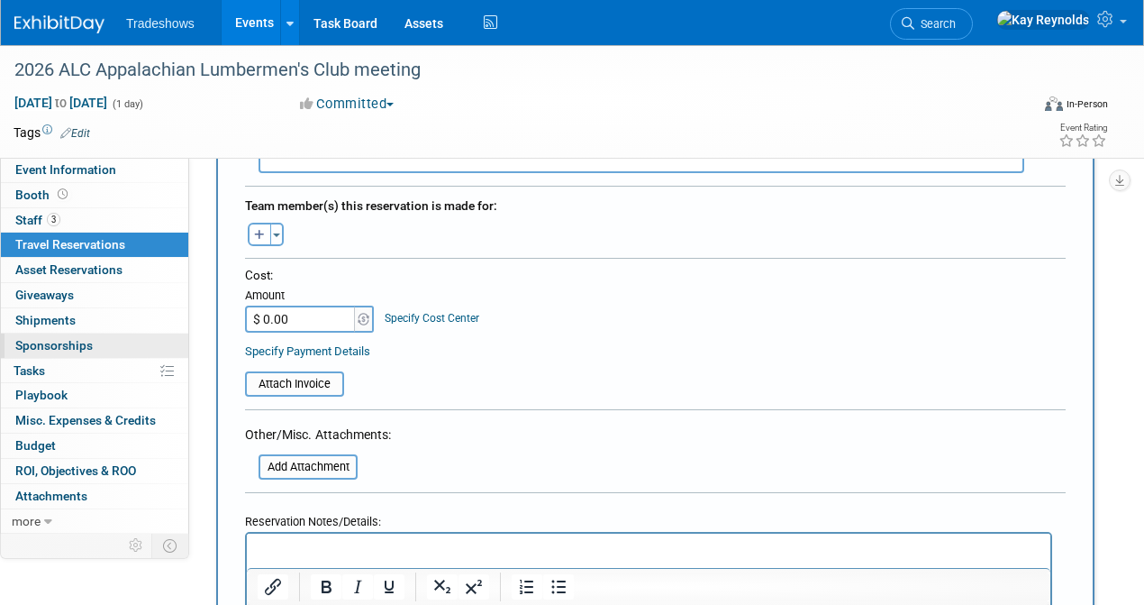
type input "pending"
click at [956, 23] on span "Search" at bounding box center [934, 24] width 41 height 14
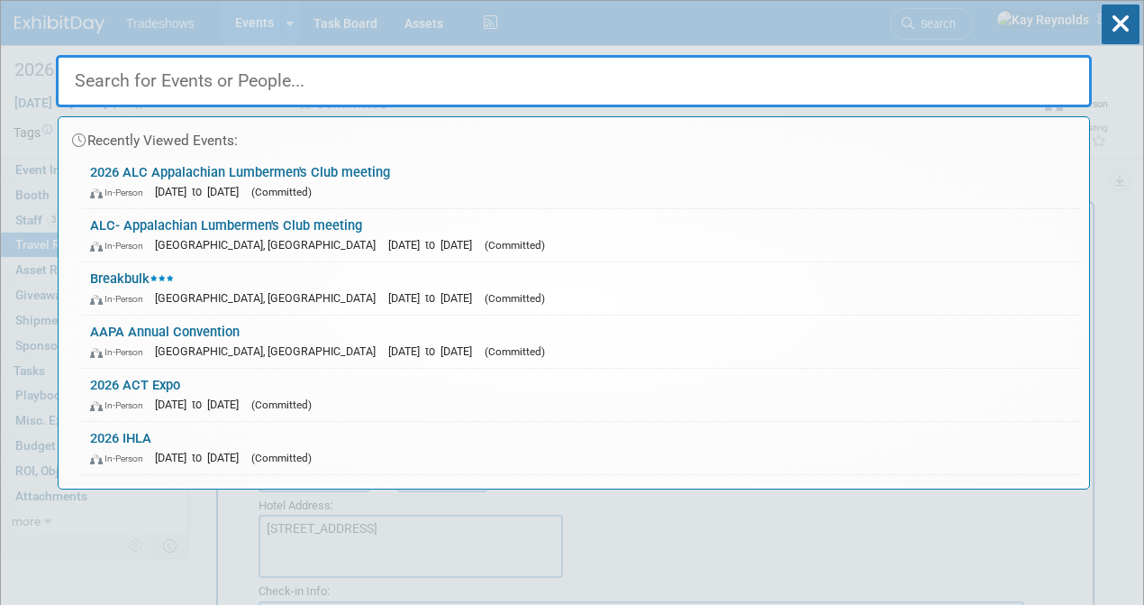
click at [178, 77] on input "text" at bounding box center [574, 81] width 1036 height 52
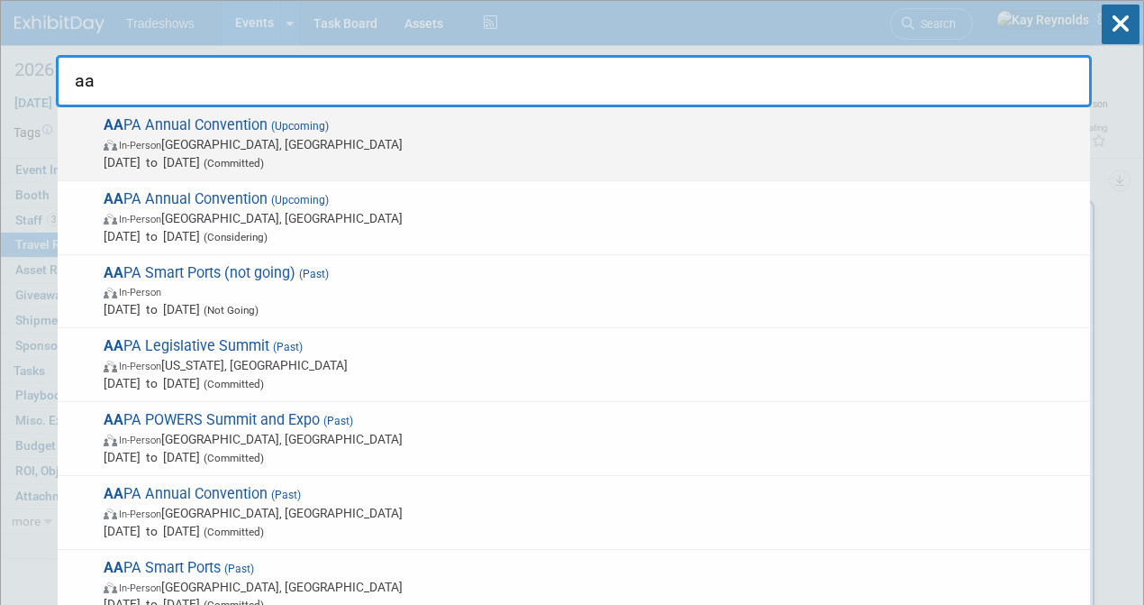
type input "aa"
click at [177, 137] on span "In-Person Québec City, Canada" at bounding box center [593, 144] width 978 height 18
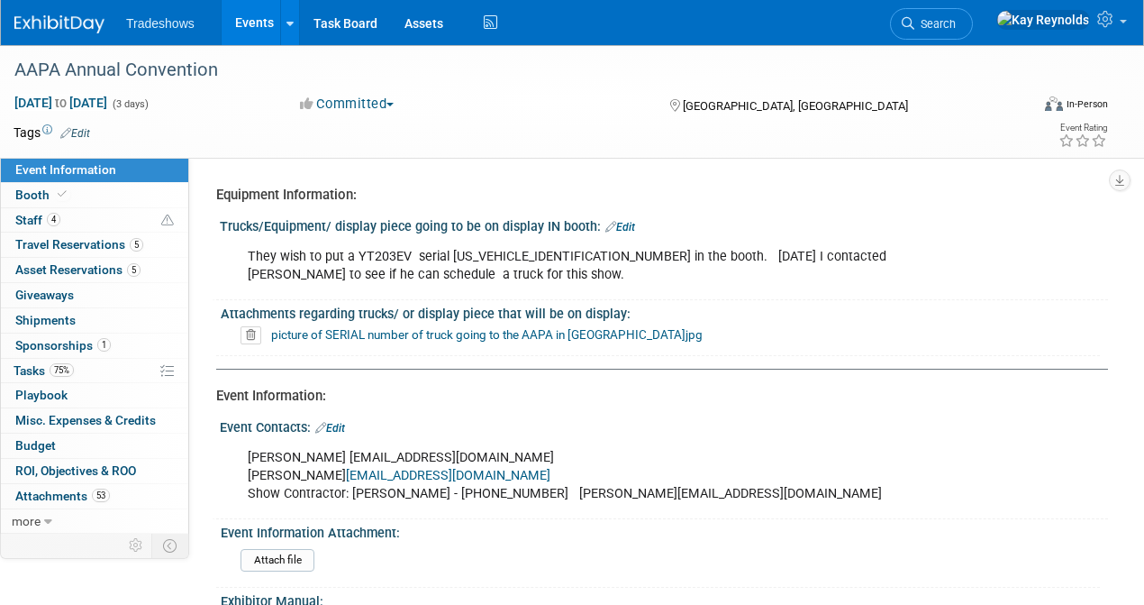
click at [135, 169] on link "Event Information" at bounding box center [94, 170] width 187 height 24
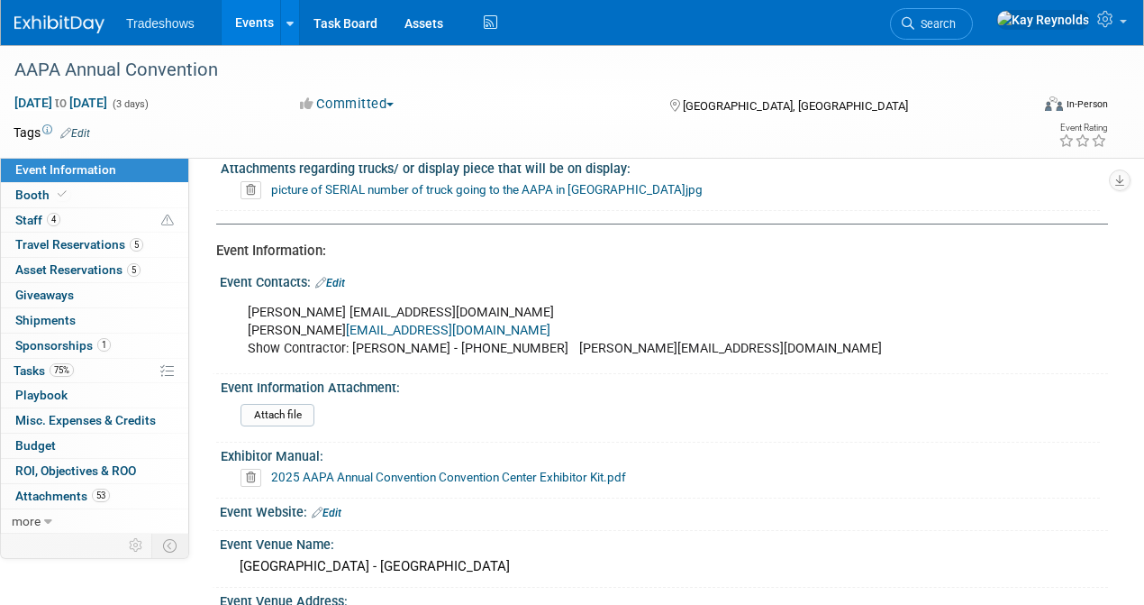
scroll to position [120, 0]
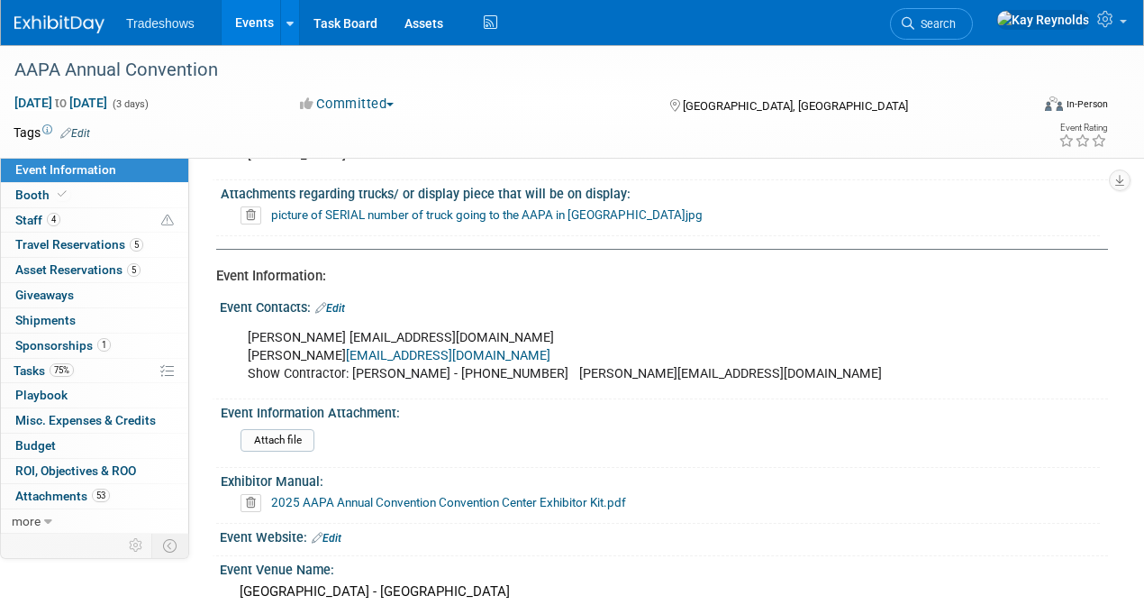
click at [335, 497] on link "2025 AAPA Annual Convention Convention Center Exhibitor Kit.pdf" at bounding box center [448, 502] width 355 height 14
